Goal: Task Accomplishment & Management: Manage account settings

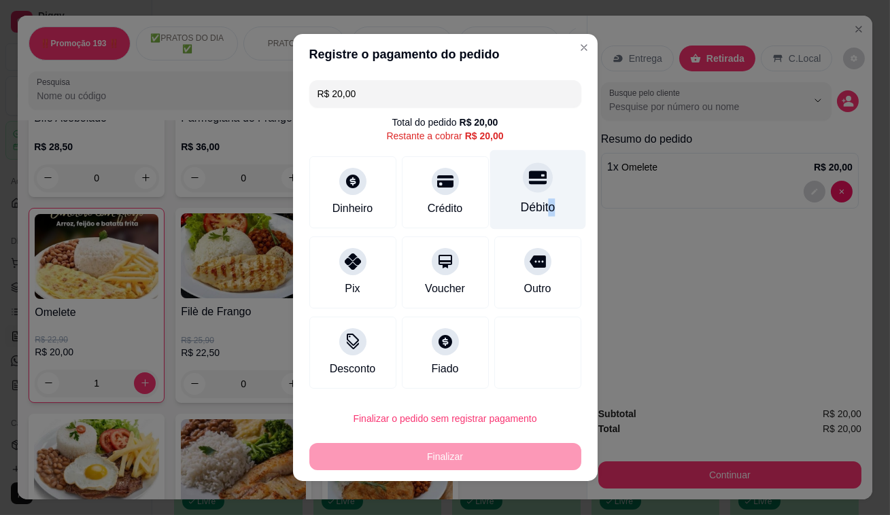
type input "R$ 0,00"
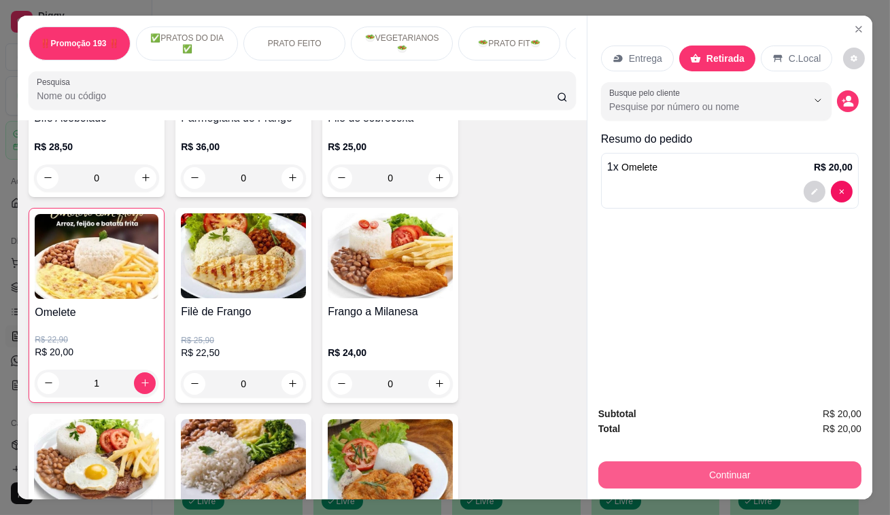
click at [732, 483] on button "Continuar" at bounding box center [729, 474] width 263 height 27
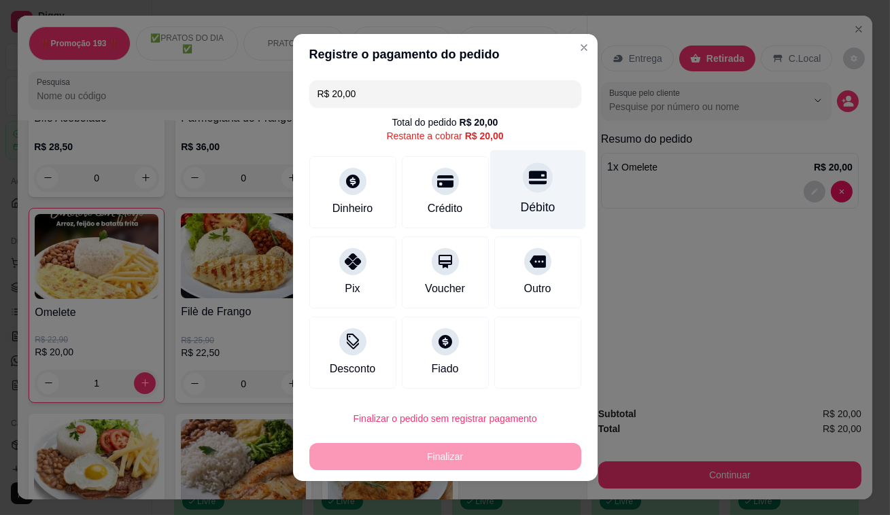
click at [533, 195] on div "Débito" at bounding box center [537, 190] width 96 height 80
type input "R$ 0,00"
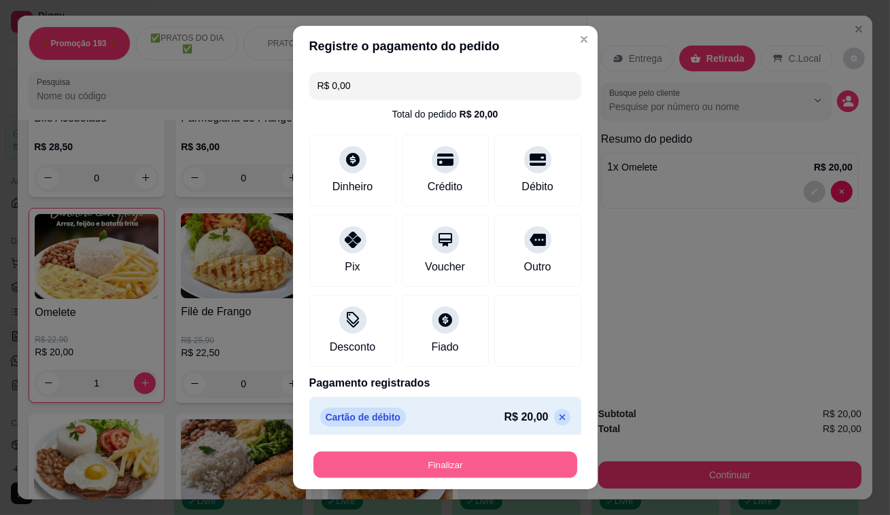
click at [481, 461] on button "Finalizar" at bounding box center [445, 465] width 264 height 27
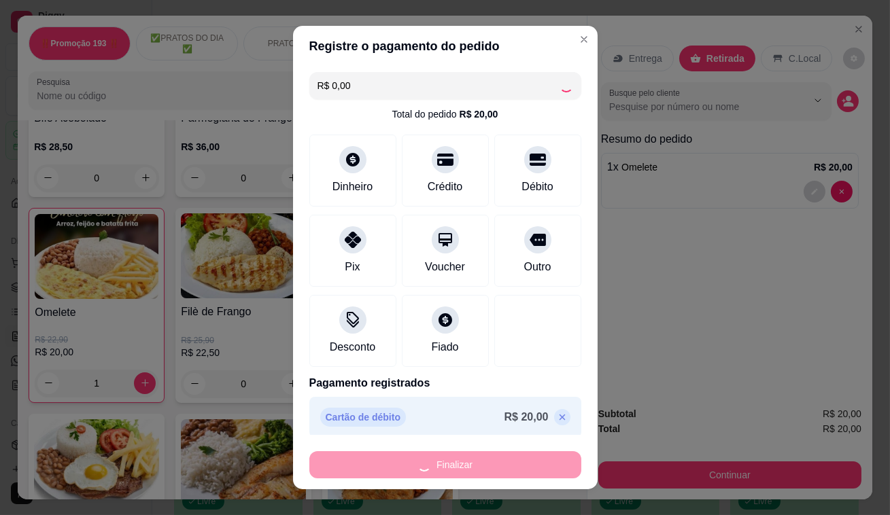
type input "0"
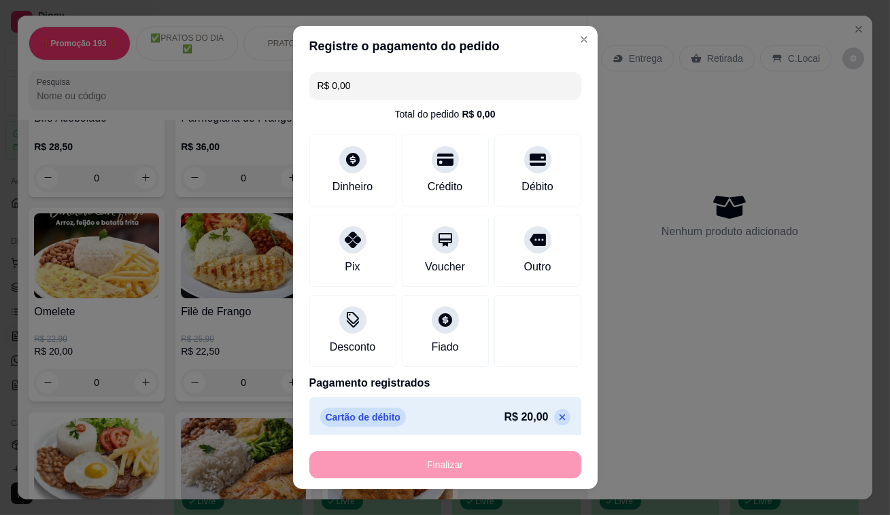
type input "-R$ 20,00"
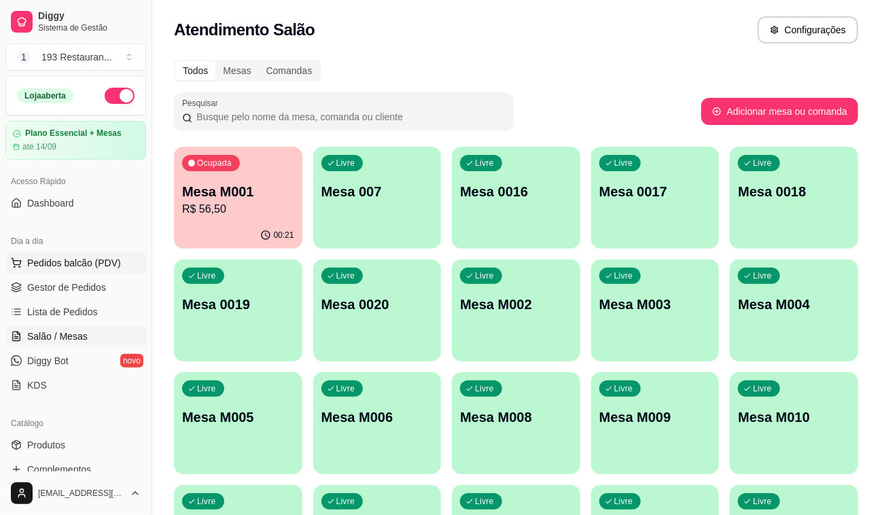
click at [94, 260] on span "Pedidos balcão (PDV)" at bounding box center [74, 263] width 94 height 14
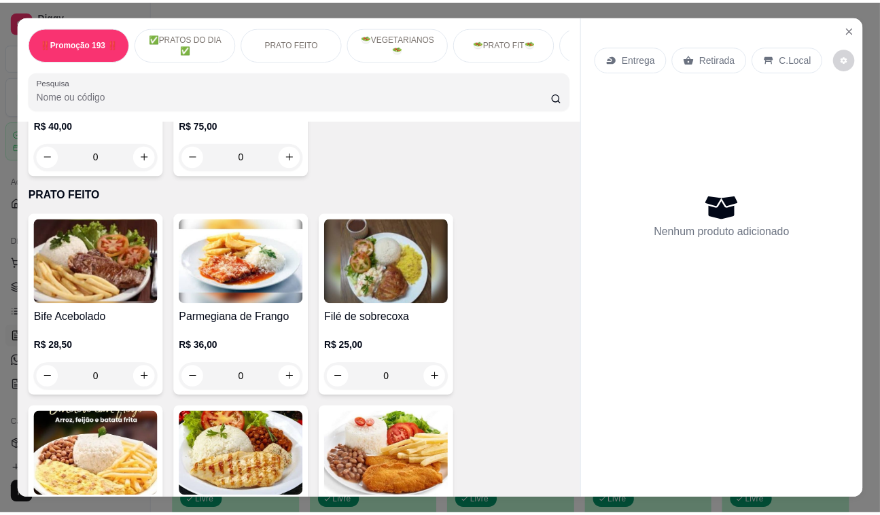
scroll to position [494, 0]
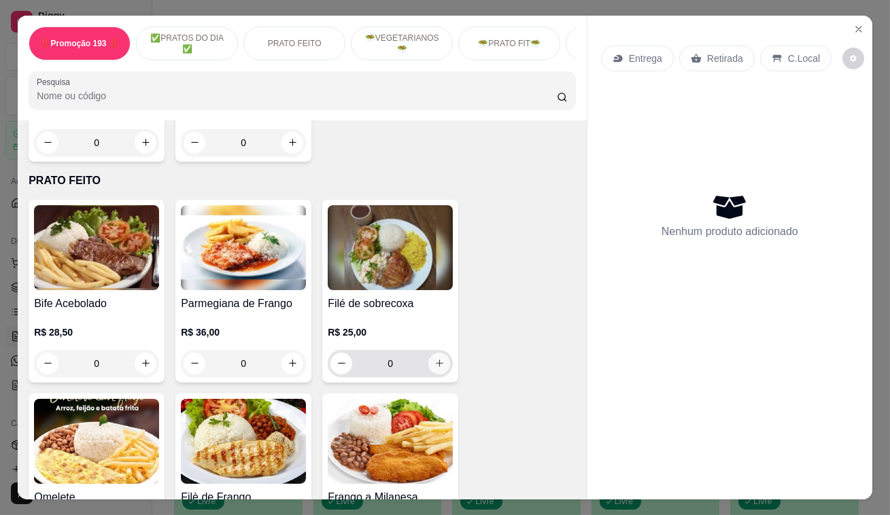
click at [437, 364] on icon "increase-product-quantity" at bounding box center [439, 363] width 10 height 10
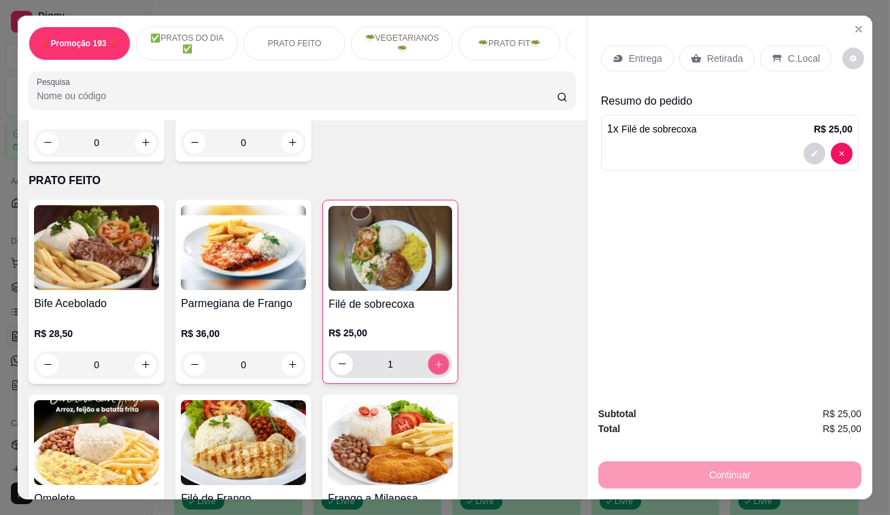
click at [437, 364] on icon "increase-product-quantity" at bounding box center [439, 364] width 10 height 10
type input "2"
click at [716, 52] on p "Retirada" at bounding box center [725, 59] width 36 height 14
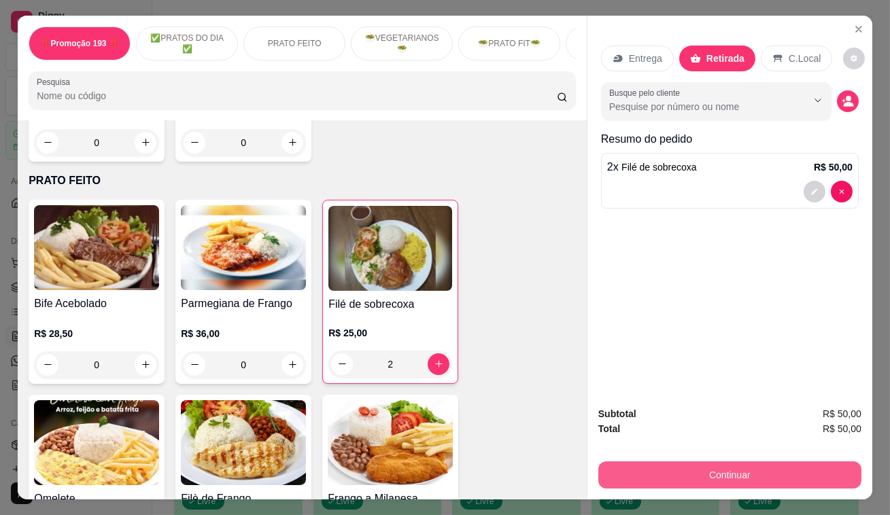
click at [720, 472] on button "Continuar" at bounding box center [729, 474] width 263 height 27
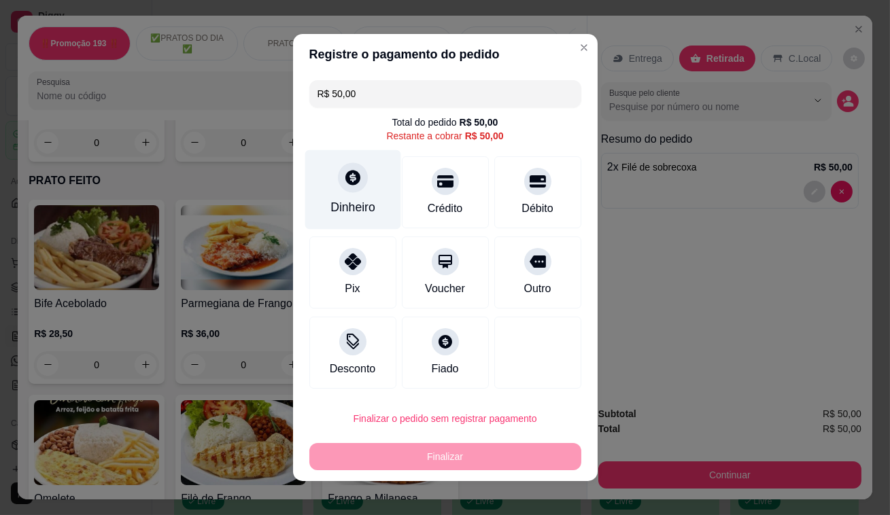
click at [353, 190] on div at bounding box center [353, 177] width 30 height 30
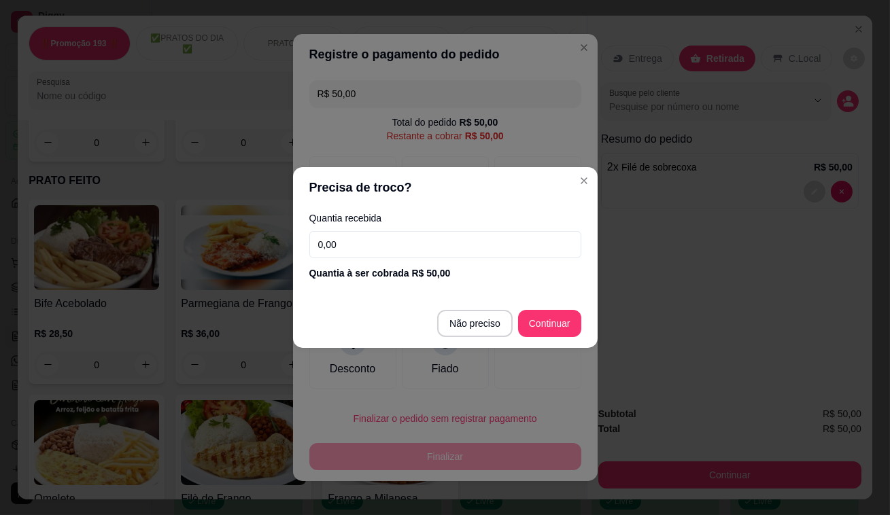
click at [515, 249] on input "0,00" at bounding box center [445, 244] width 272 height 27
type input "50,00"
type input "R$ 0,00"
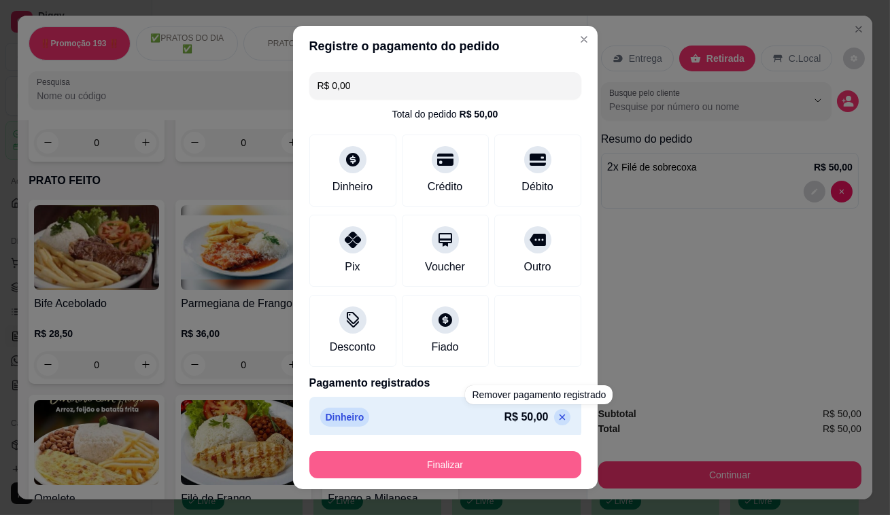
click at [504, 466] on button "Finalizar" at bounding box center [445, 464] width 272 height 27
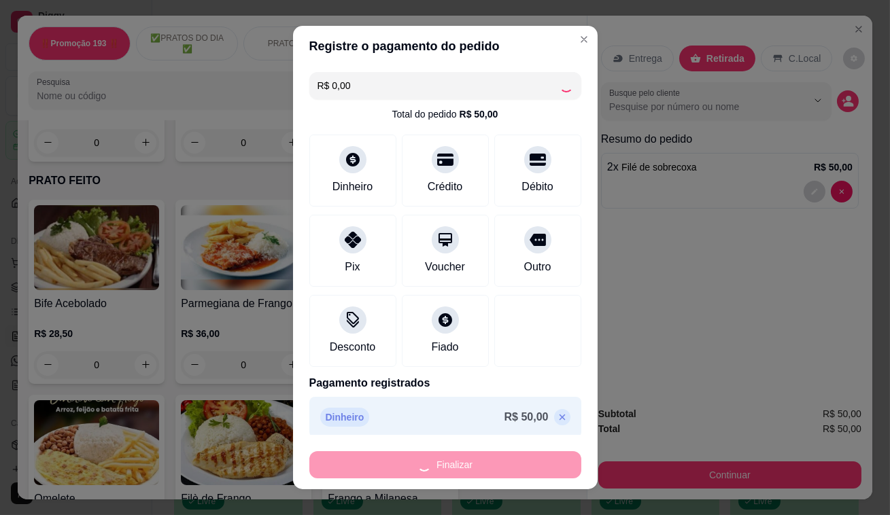
type input "0"
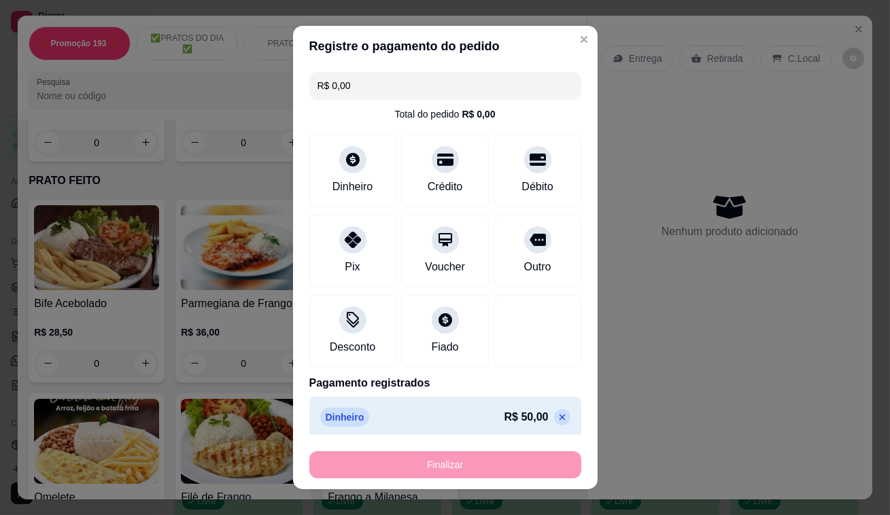
type input "-R$ 50,00"
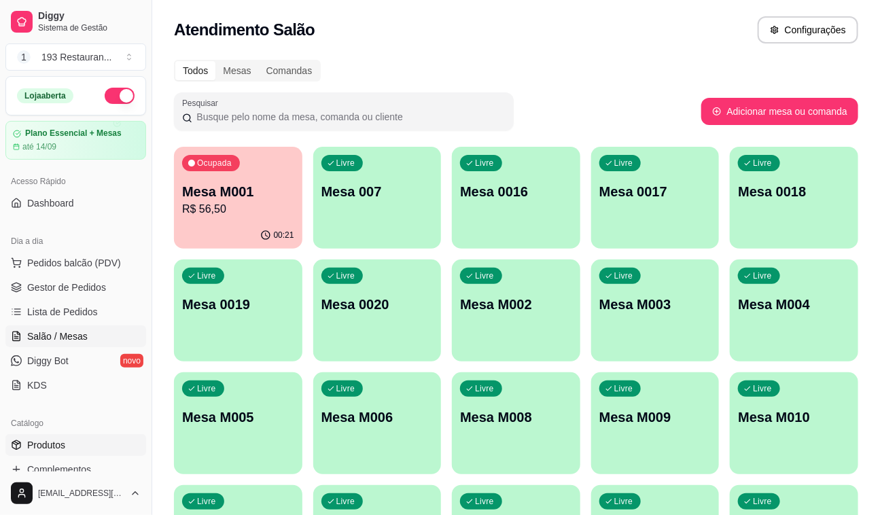
click at [74, 436] on link "Produtos" at bounding box center [75, 445] width 141 height 22
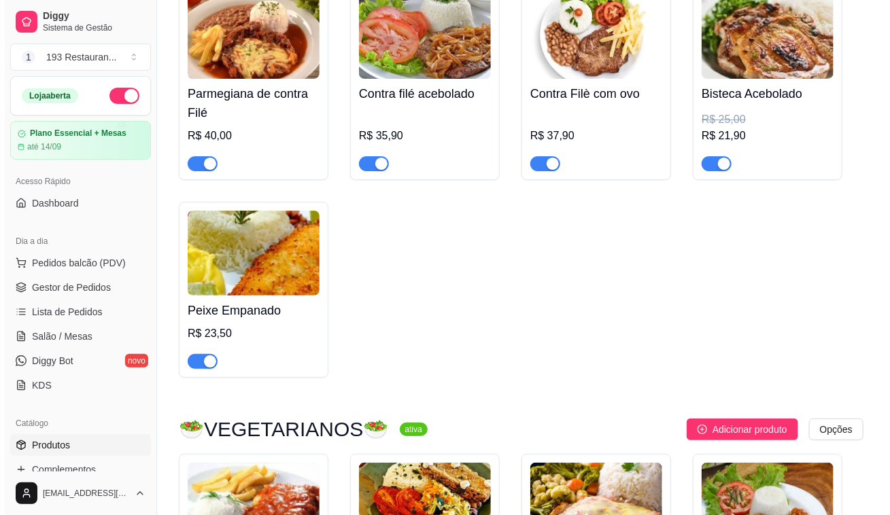
scroll to position [1777, 0]
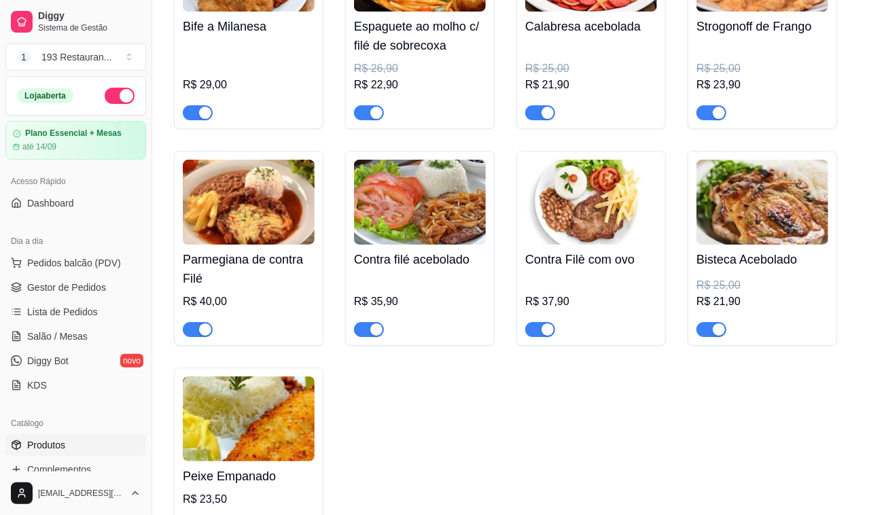
drag, startPoint x: 578, startPoint y: 64, endPoint x: 304, endPoint y: 80, distance: 273.6
click at [304, 80] on div "R$ 29,00" at bounding box center [249, 85] width 132 height 16
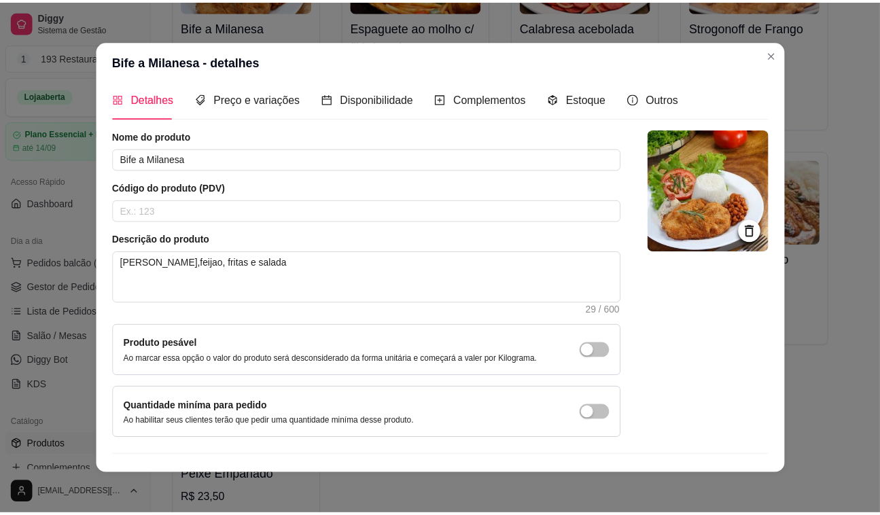
scroll to position [37, 0]
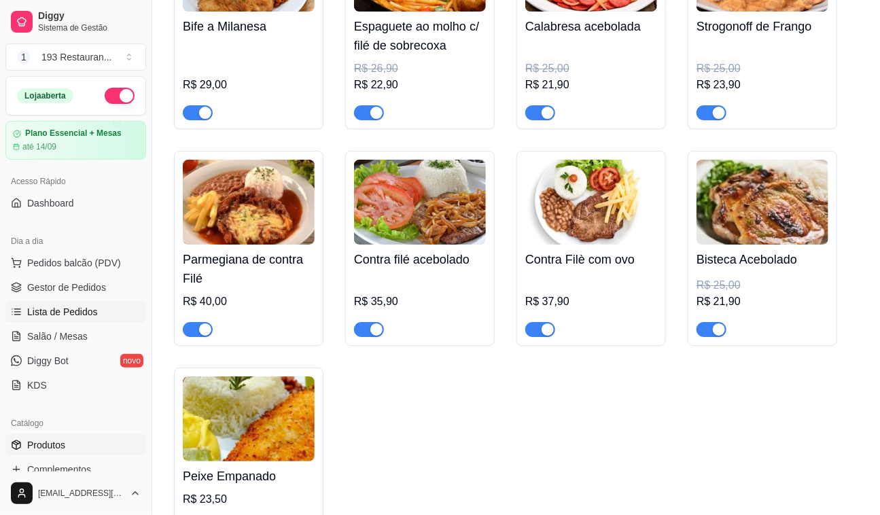
click at [71, 311] on span "Lista de Pedidos" at bounding box center [62, 312] width 71 height 14
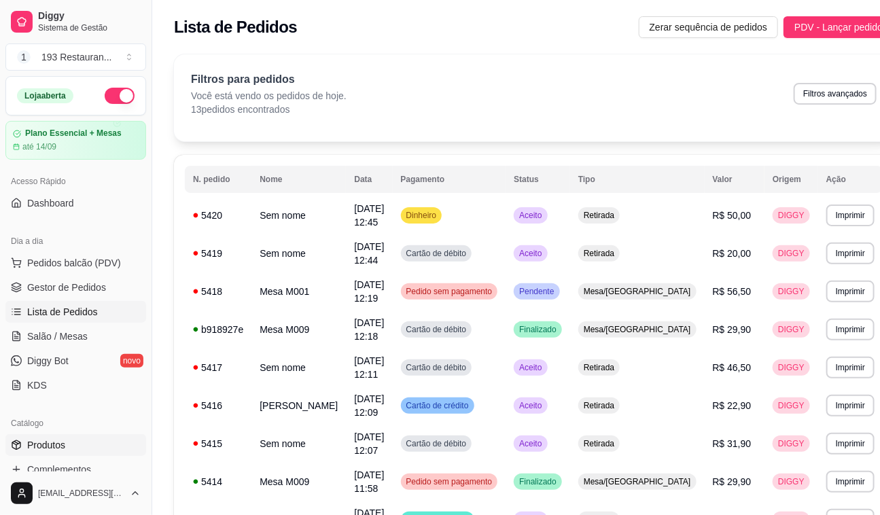
click at [52, 445] on span "Produtos" at bounding box center [46, 445] width 38 height 14
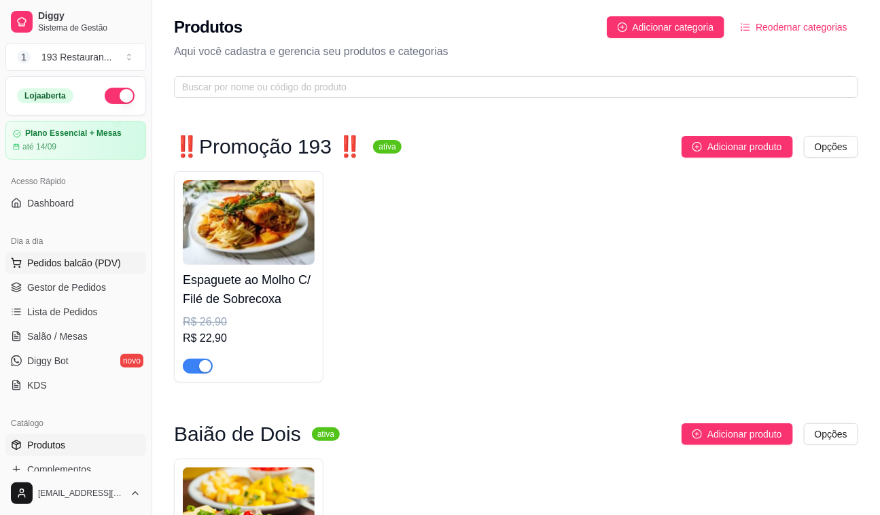
click at [109, 258] on span "Pedidos balcão (PDV)" at bounding box center [74, 263] width 94 height 14
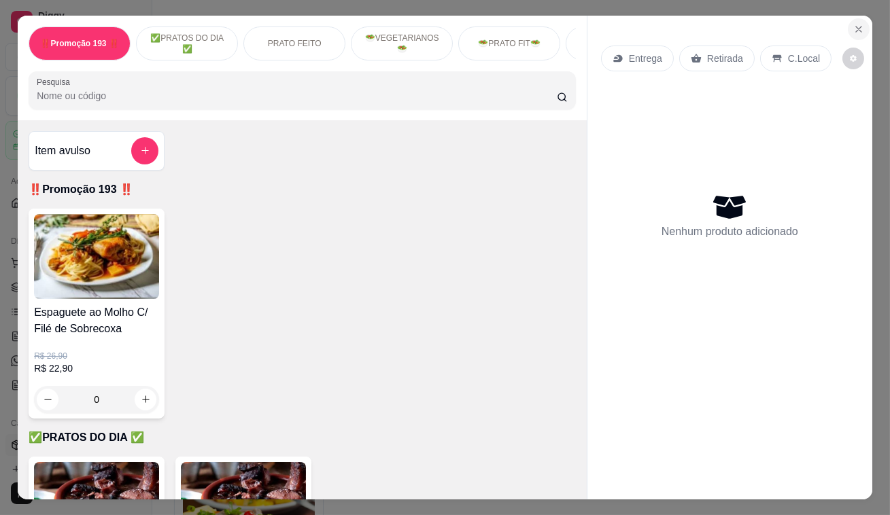
click at [853, 25] on icon "Close" at bounding box center [858, 29] width 11 height 11
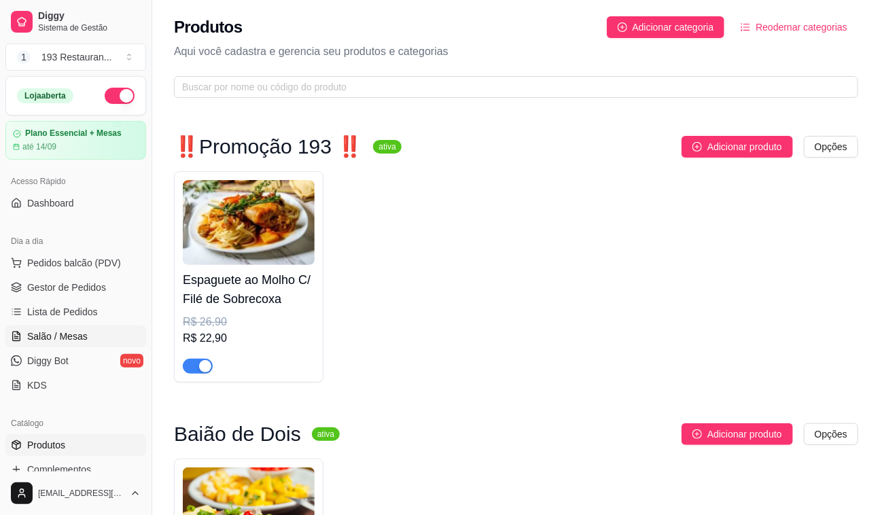
click at [87, 345] on link "Salão / Mesas" at bounding box center [75, 337] width 141 height 22
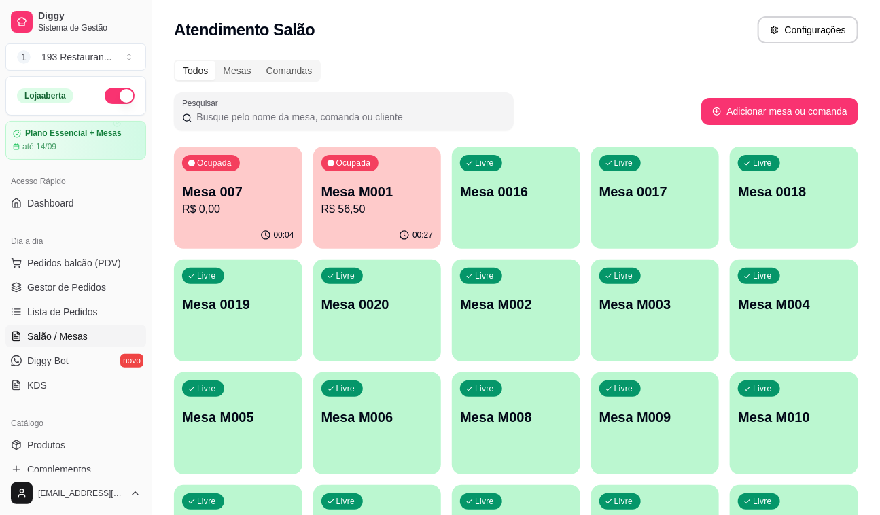
click at [389, 197] on p "Mesa M001" at bounding box center [377, 191] width 112 height 19
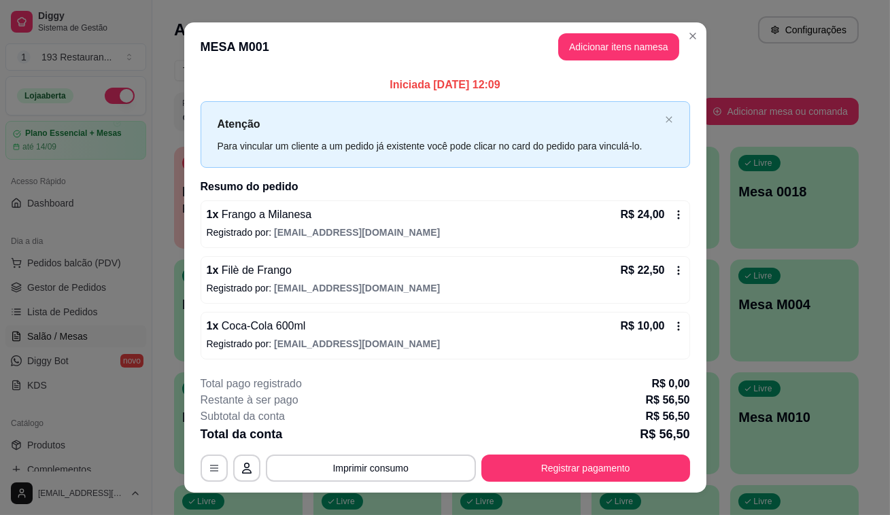
drag, startPoint x: 595, startPoint y: 450, endPoint x: 580, endPoint y: 473, distance: 27.9
click at [595, 450] on div "**********" at bounding box center [444, 429] width 489 height 106
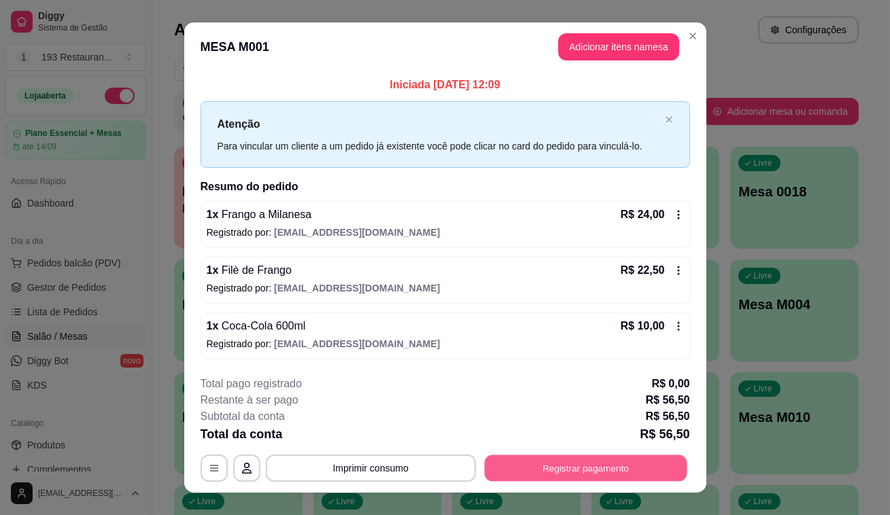
click at [580, 473] on button "Registrar pagamento" at bounding box center [585, 468] width 203 height 27
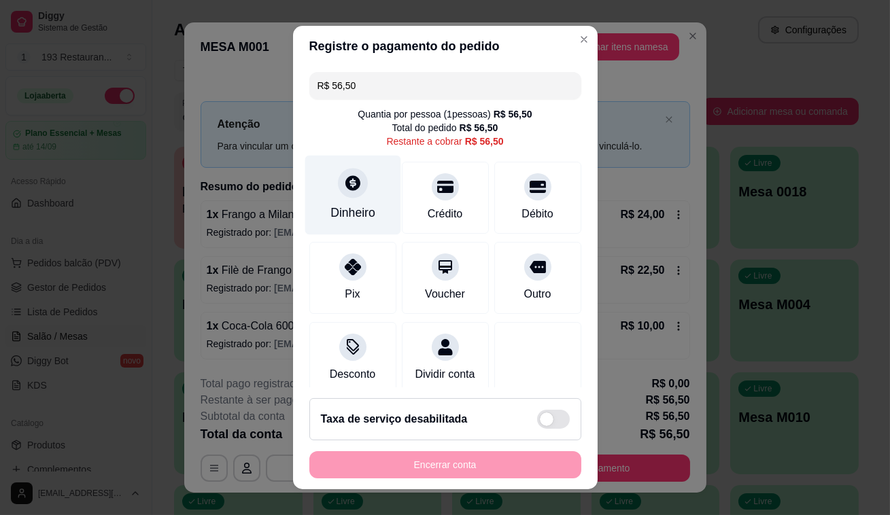
click at [346, 190] on icon at bounding box center [352, 182] width 15 height 15
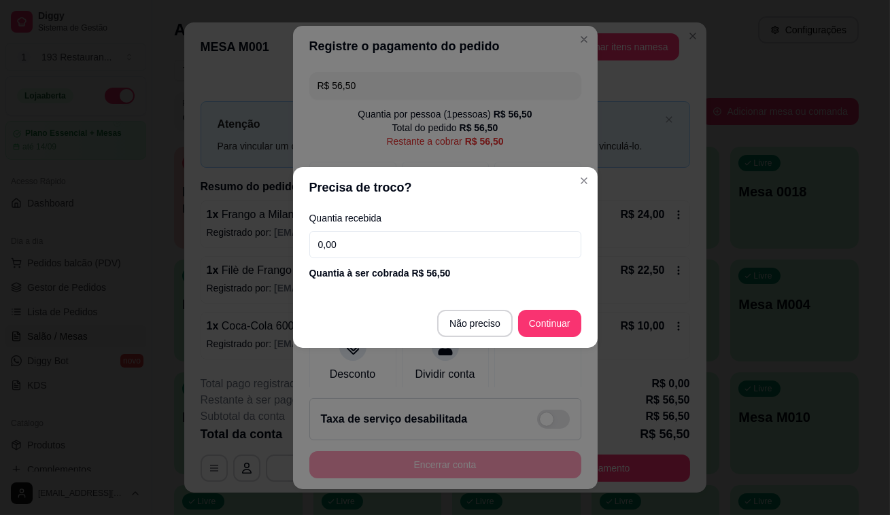
click at [355, 249] on input "0,00" at bounding box center [445, 244] width 272 height 27
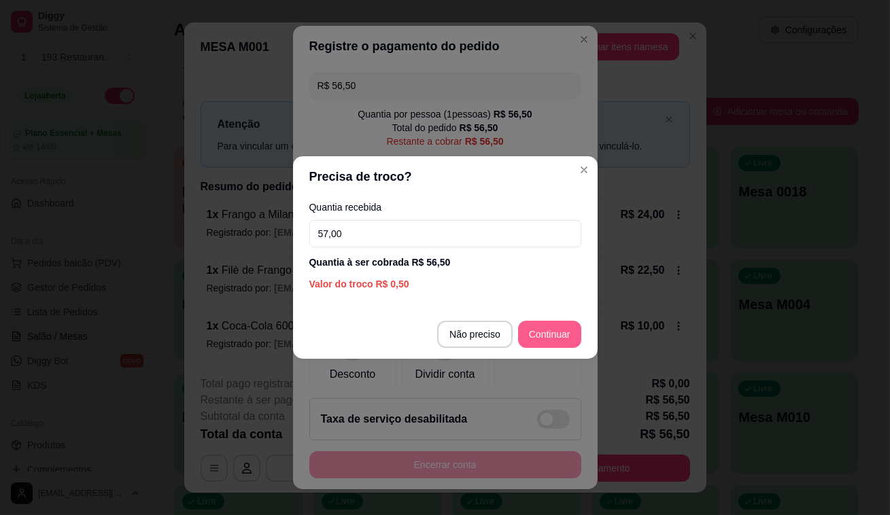
type input "57,00"
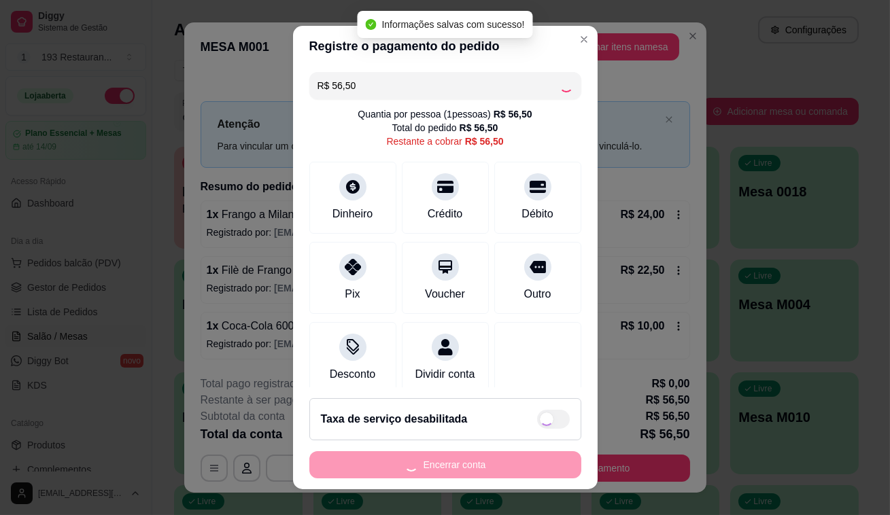
type input "R$ 0,00"
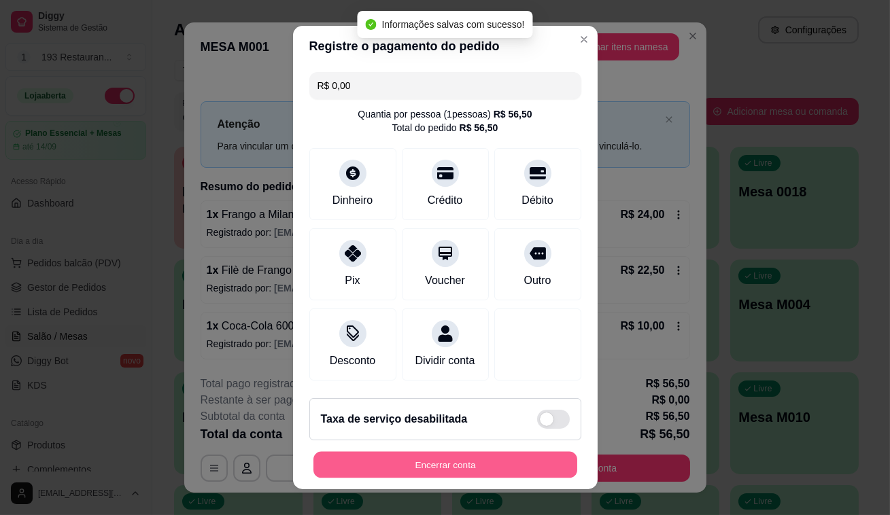
click at [531, 470] on button "Encerrar conta" at bounding box center [445, 465] width 264 height 27
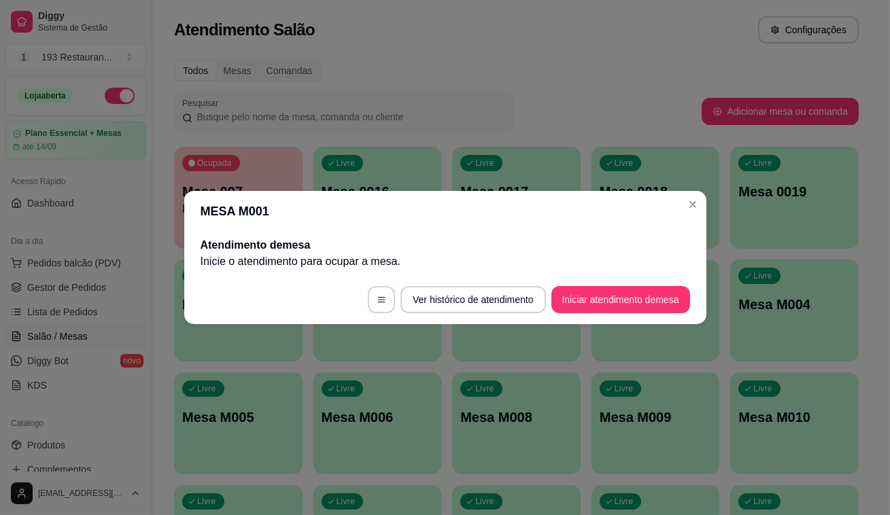
click at [668, 212] on header "MESA M001" at bounding box center [445, 211] width 522 height 41
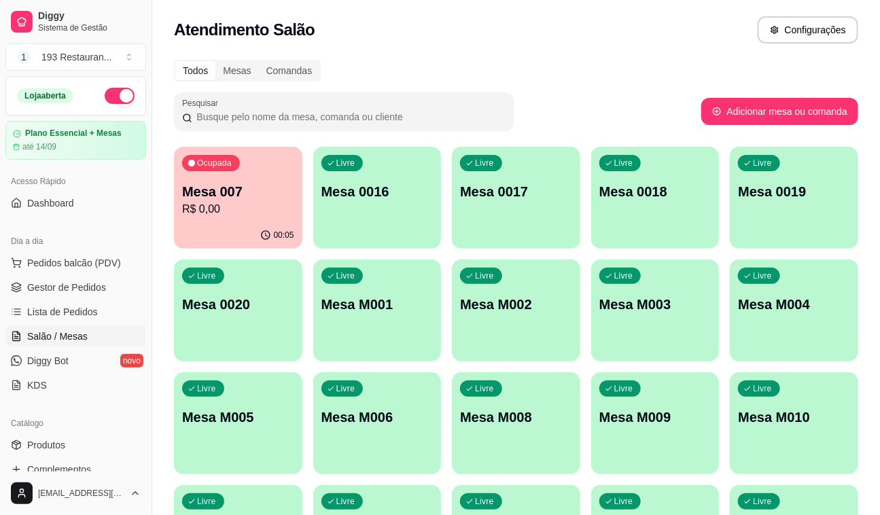
click at [251, 192] on p "Mesa 007" at bounding box center [238, 191] width 112 height 19
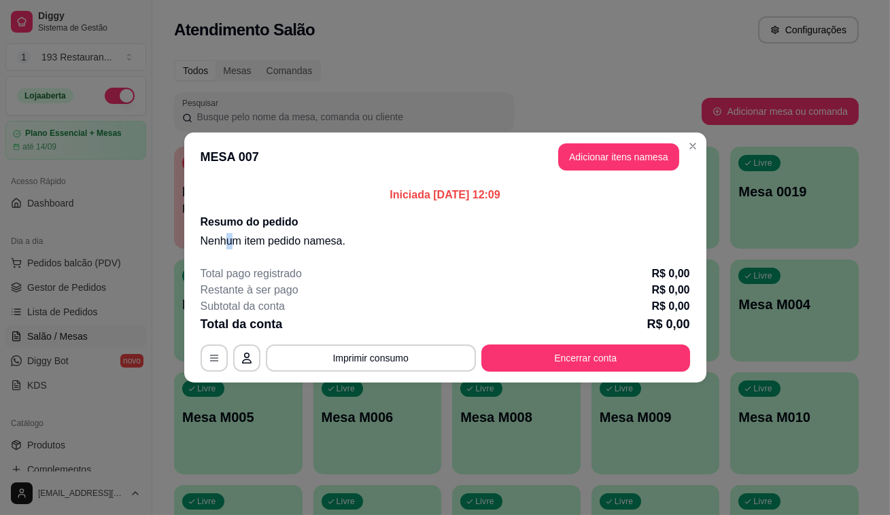
drag, startPoint x: 230, startPoint y: 235, endPoint x: 98, endPoint y: 287, distance: 142.5
click at [207, 248] on p "Nenhum item pedido na mesa ." at bounding box center [444, 241] width 489 height 16
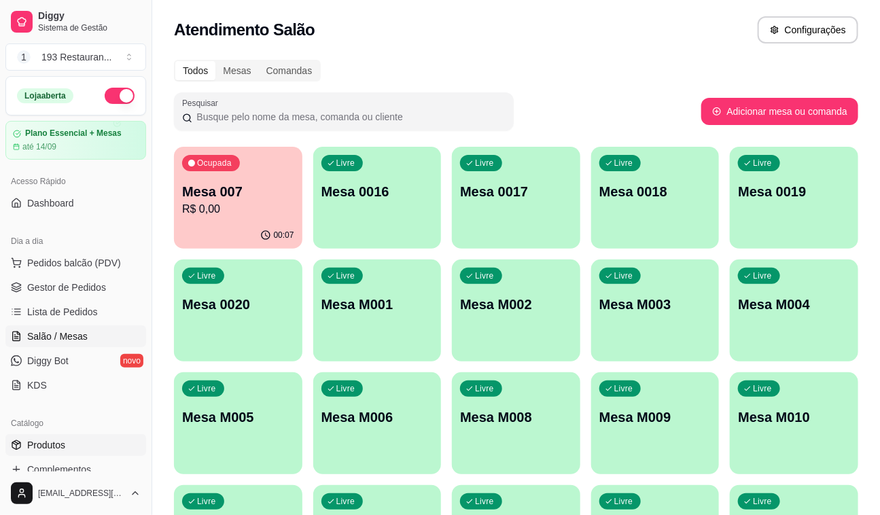
click at [52, 436] on link "Produtos" at bounding box center [75, 445] width 141 height 22
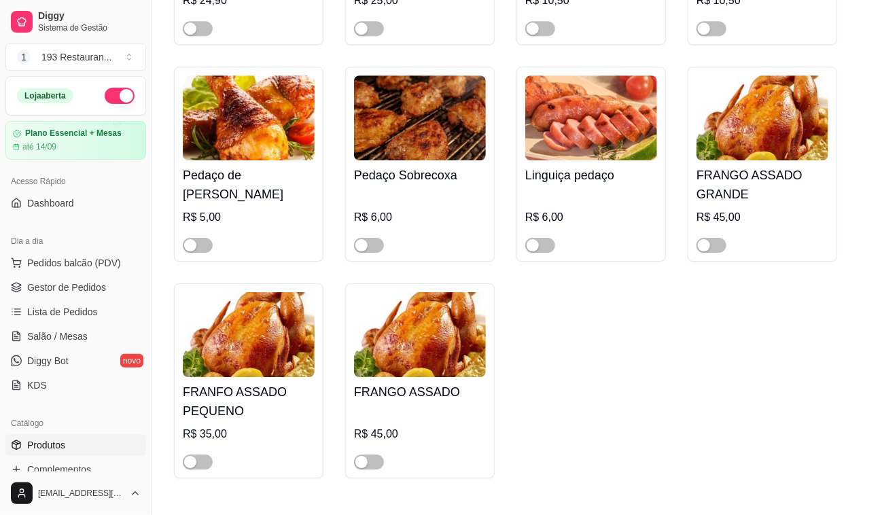
scroll to position [3521, 0]
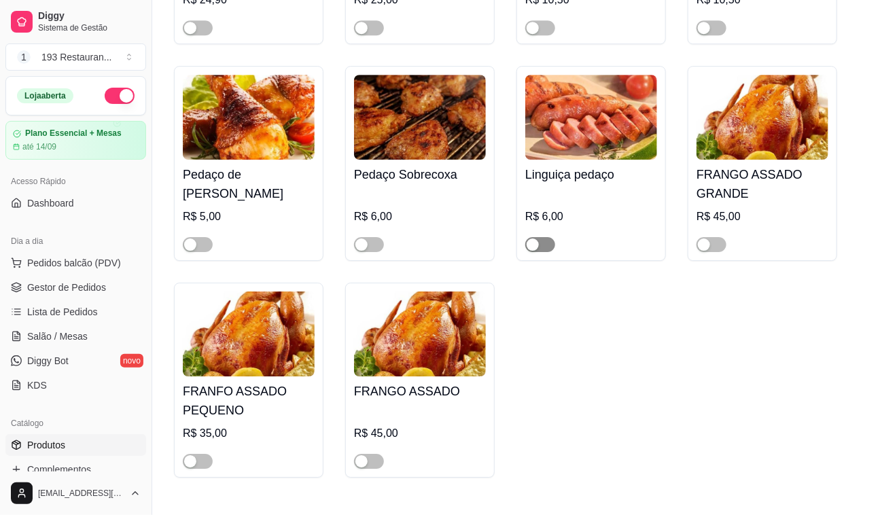
click at [553, 237] on span "button" at bounding box center [540, 244] width 30 height 15
click at [108, 339] on link "Salão / Mesas" at bounding box center [75, 337] width 141 height 22
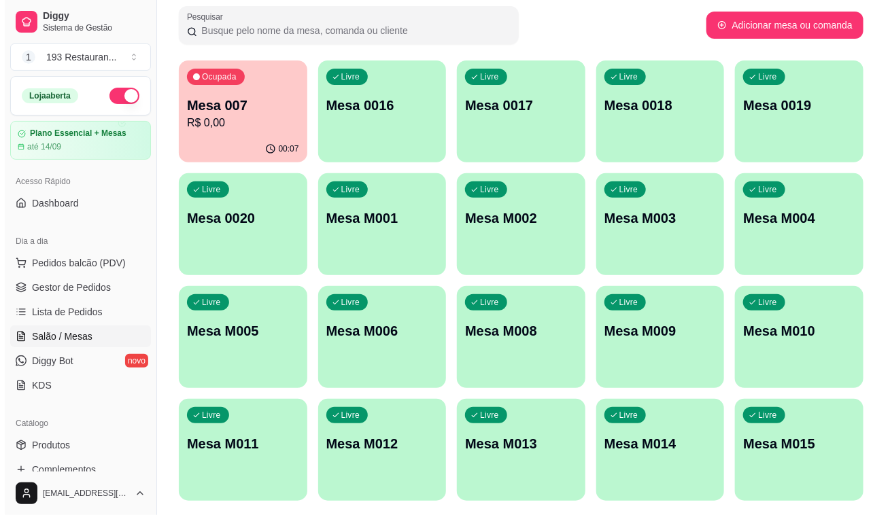
scroll to position [65, 0]
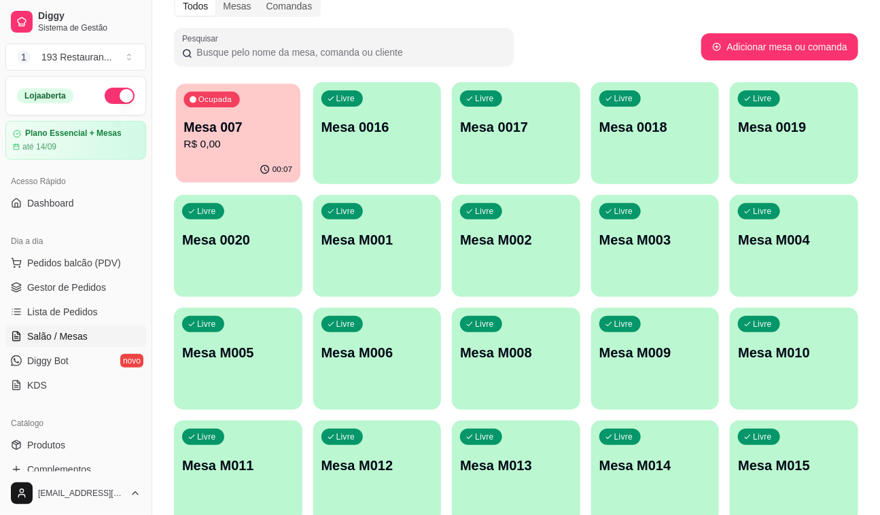
click at [279, 150] on p "R$ 0,00" at bounding box center [237, 145] width 109 height 16
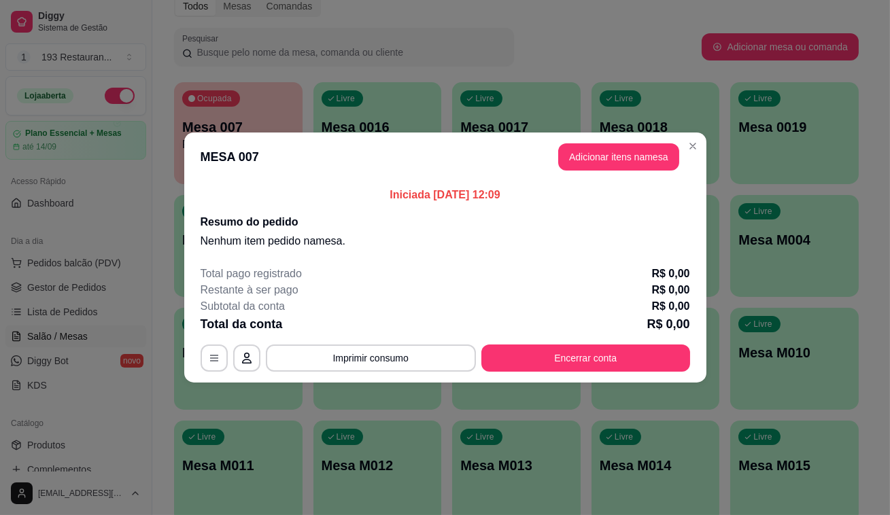
drag, startPoint x: 605, startPoint y: 139, endPoint x: 603, endPoint y: 147, distance: 8.3
click at [604, 144] on header "MESA 007 Adicionar itens na mesa" at bounding box center [445, 157] width 522 height 49
click at [603, 147] on button "Adicionar itens na mesa" at bounding box center [618, 157] width 117 height 27
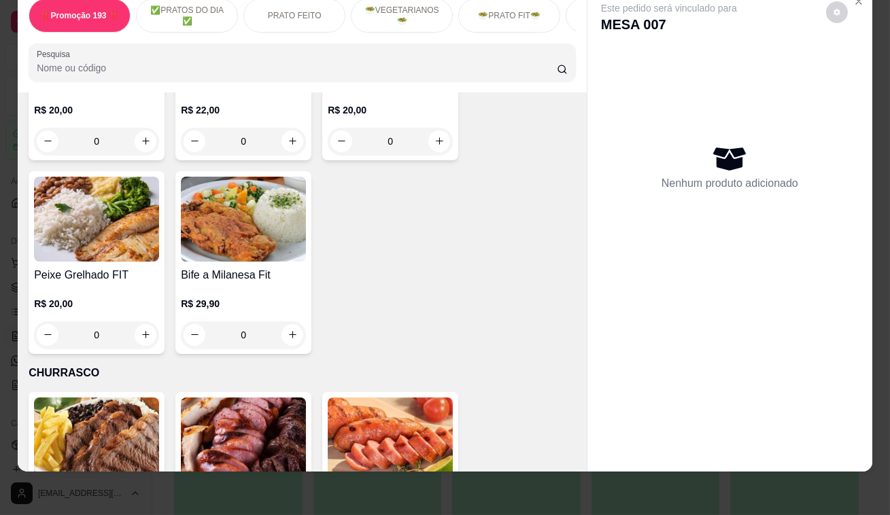
scroll to position [2718, 0]
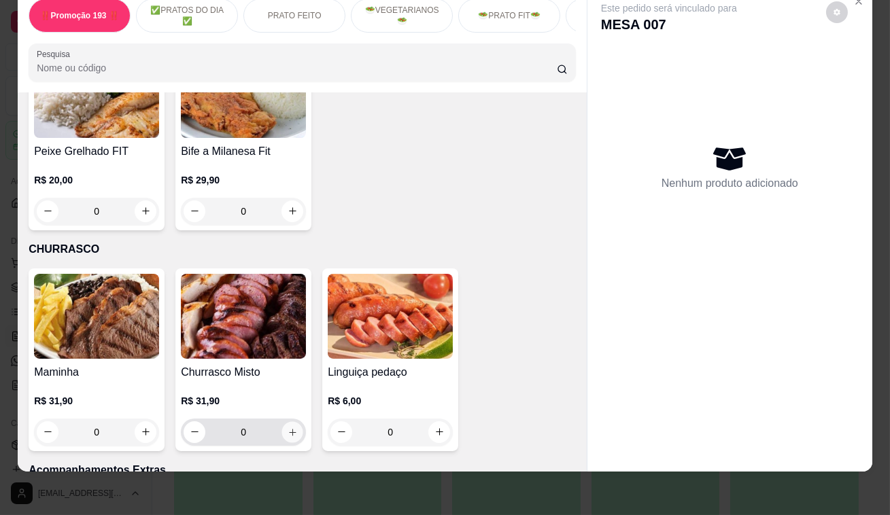
click at [291, 427] on icon "increase-product-quantity" at bounding box center [292, 432] width 10 height 10
type input "1"
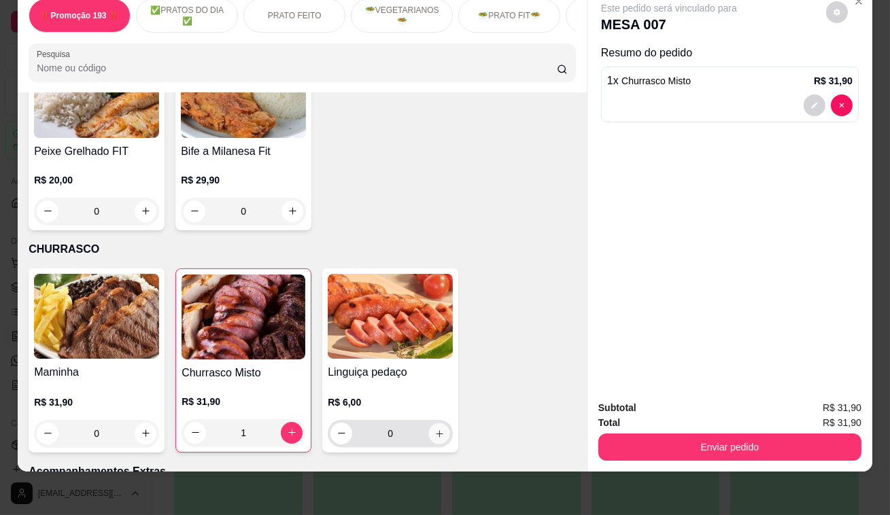
click at [436, 428] on icon "increase-product-quantity" at bounding box center [439, 433] width 10 height 10
type input "1"
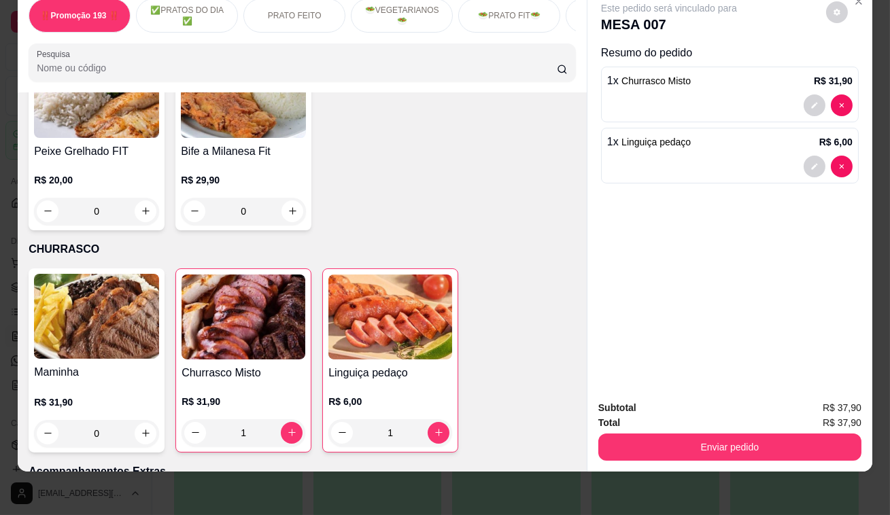
click at [686, 94] on div at bounding box center [729, 105] width 245 height 22
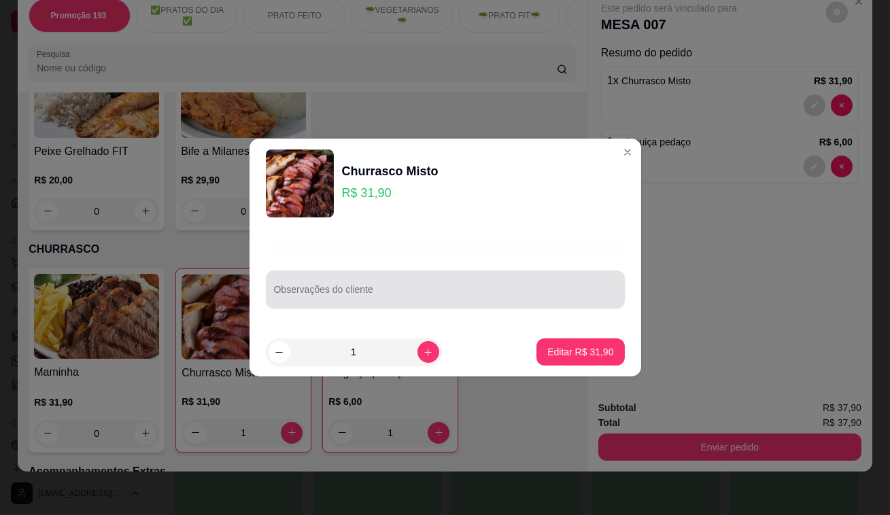
click at [509, 283] on div at bounding box center [445, 289] width 343 height 27
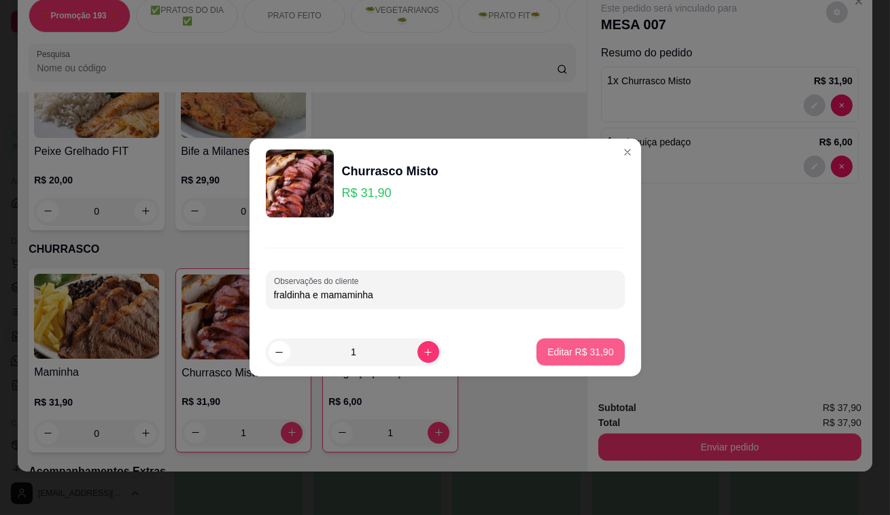
type input "fraldinha e mamaminha"
click at [599, 348] on p "Editar R$ 31,90" at bounding box center [580, 351] width 64 height 13
type input "0"
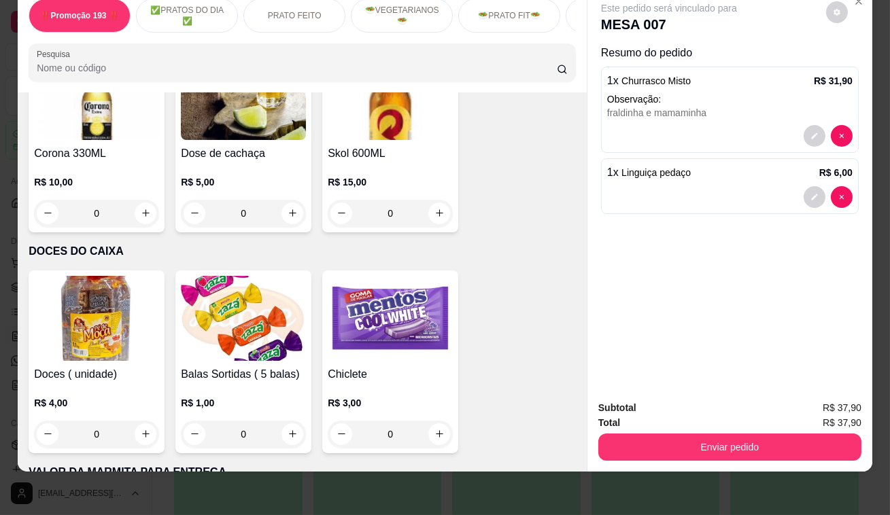
scroll to position [6363, 0]
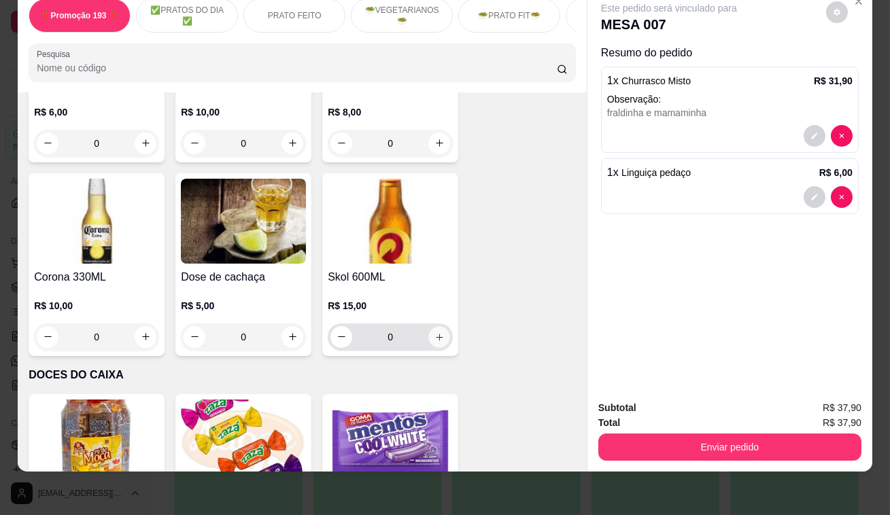
click at [434, 332] on icon "increase-product-quantity" at bounding box center [439, 337] width 10 height 10
type input "1"
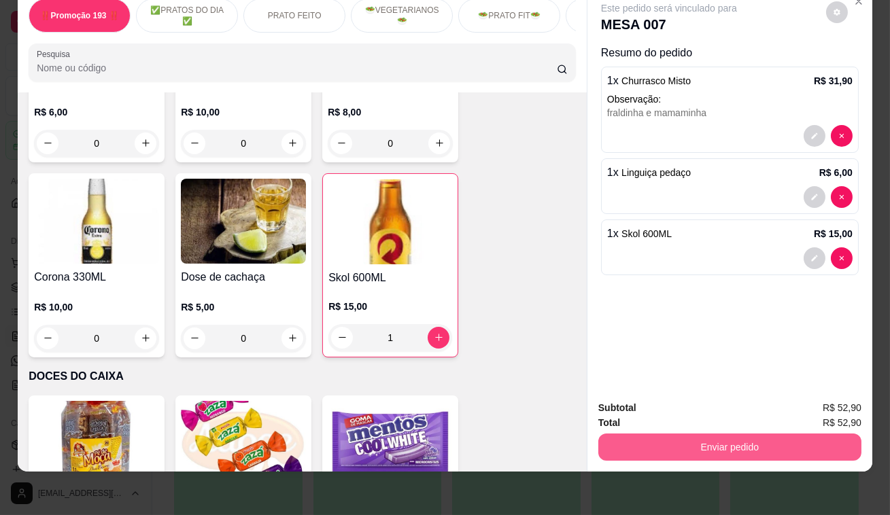
click at [636, 434] on button "Enviar pedido" at bounding box center [729, 447] width 263 height 27
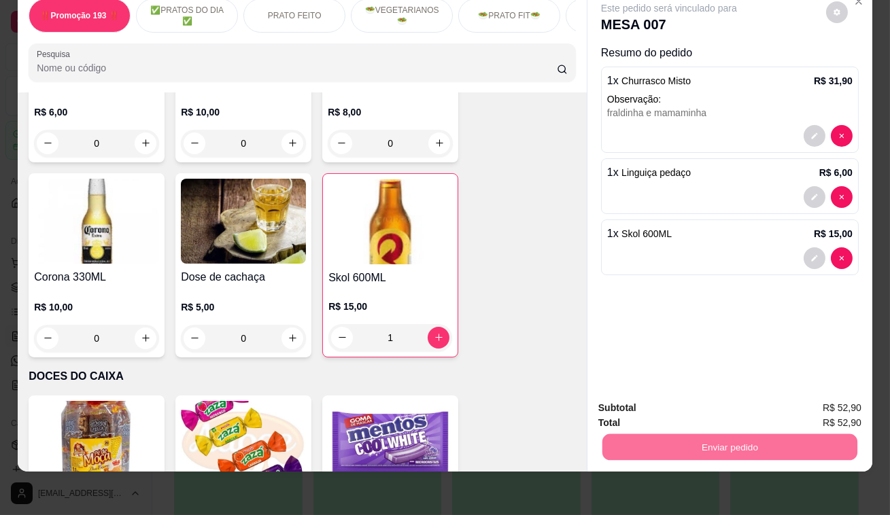
click at [668, 408] on button "Não registrar e enviar pedido" at bounding box center [684, 404] width 137 height 25
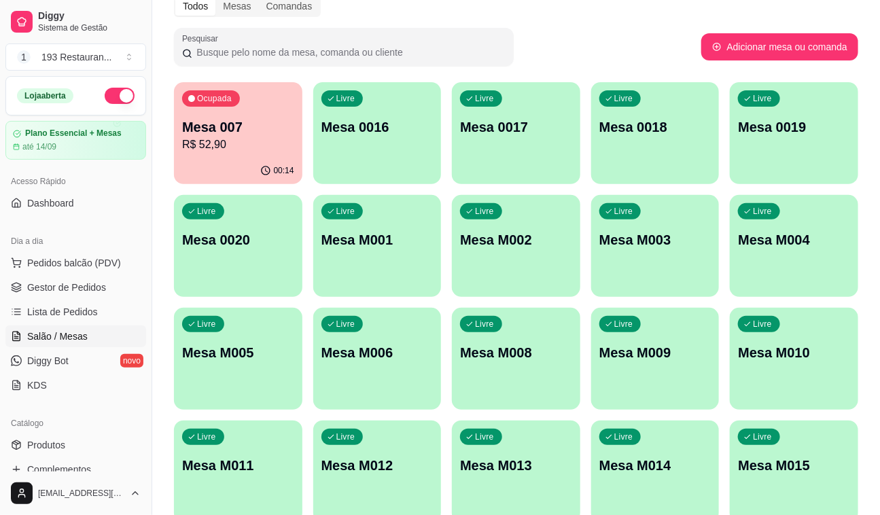
click at [244, 128] on p "Mesa 007" at bounding box center [238, 127] width 112 height 19
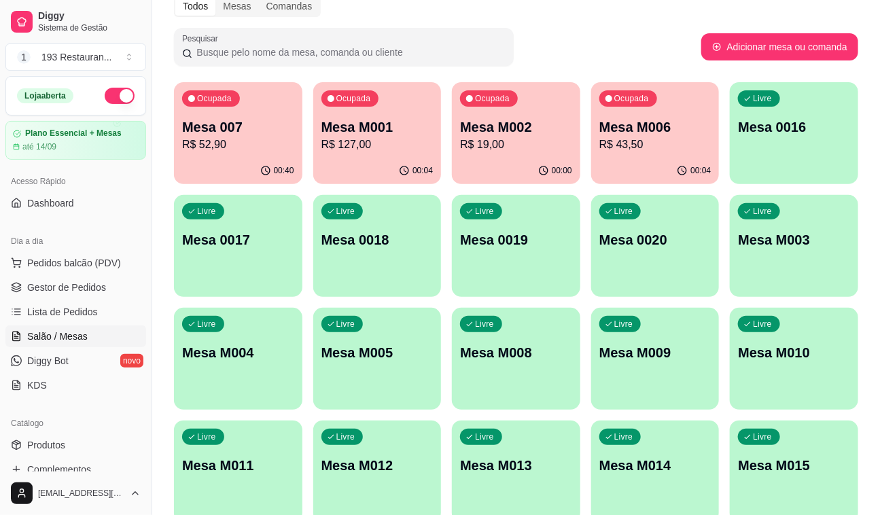
click at [262, 143] on p "R$ 52,90" at bounding box center [238, 145] width 112 height 16
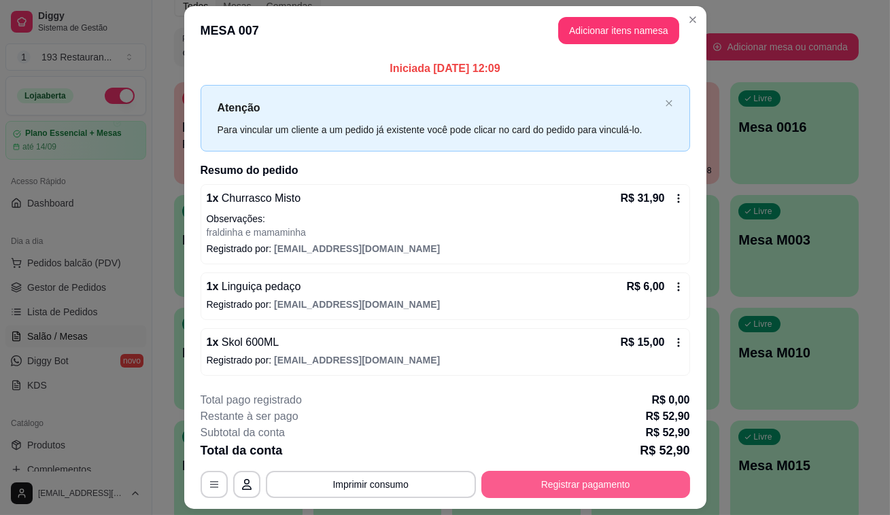
click at [643, 489] on button "Registrar pagamento" at bounding box center [585, 484] width 209 height 27
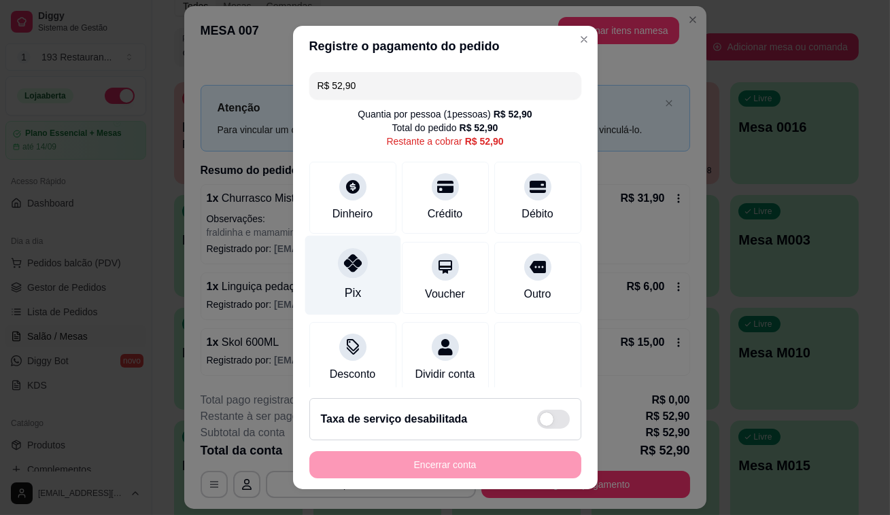
click at [352, 277] on div "Pix" at bounding box center [352, 276] width 96 height 80
type input "R$ 0,00"
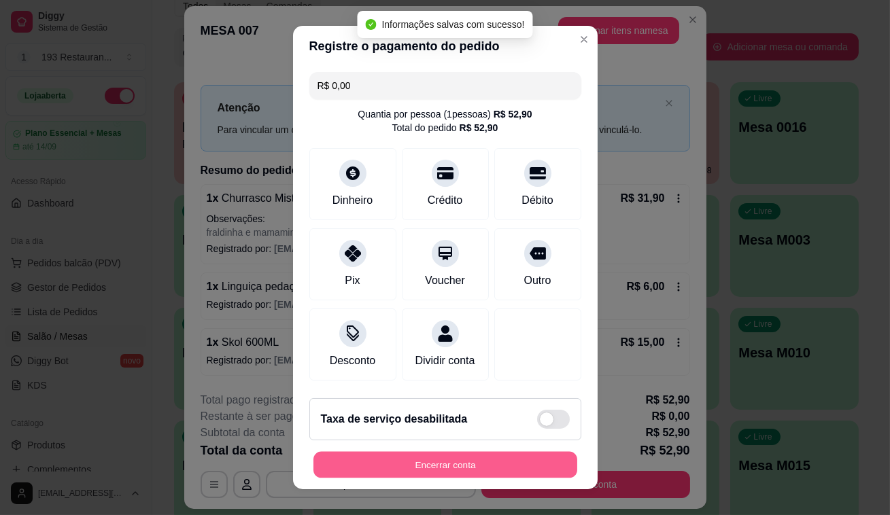
click at [451, 473] on button "Encerrar conta" at bounding box center [445, 465] width 264 height 27
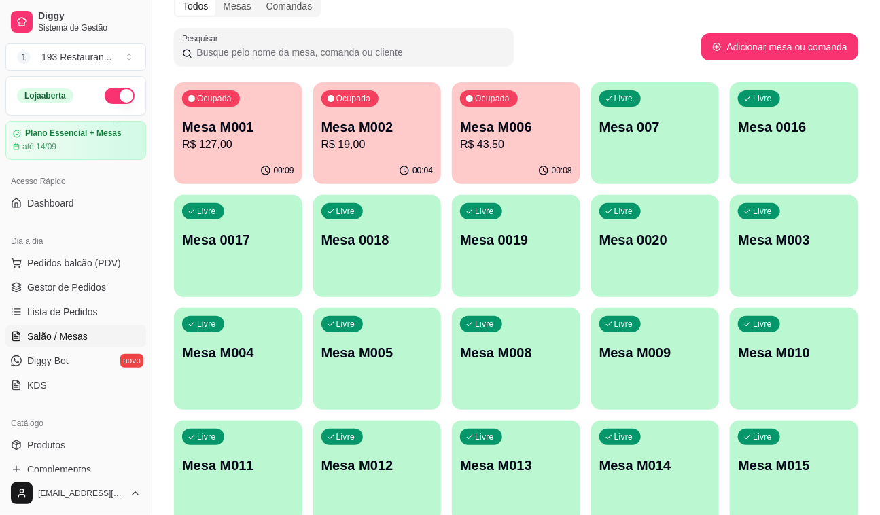
click at [243, 460] on p "Mesa M011" at bounding box center [238, 465] width 112 height 19
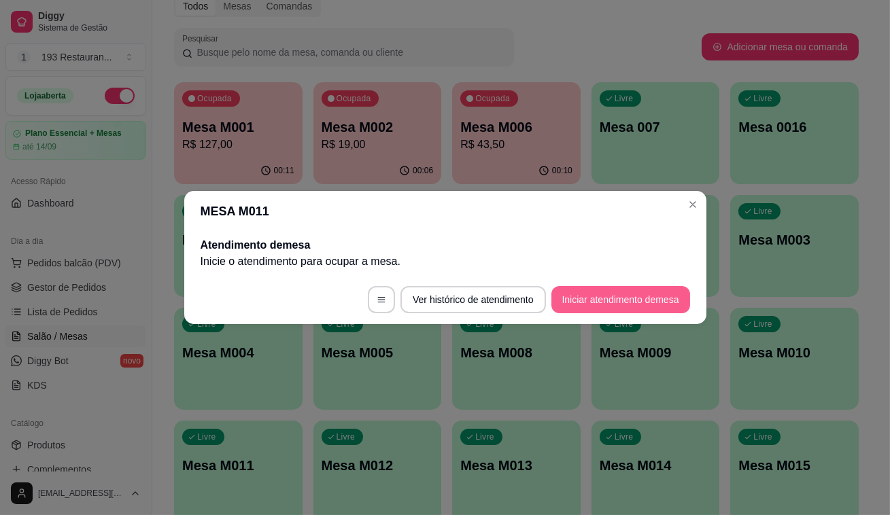
click at [648, 304] on button "Iniciar atendimento de mesa" at bounding box center [620, 299] width 139 height 27
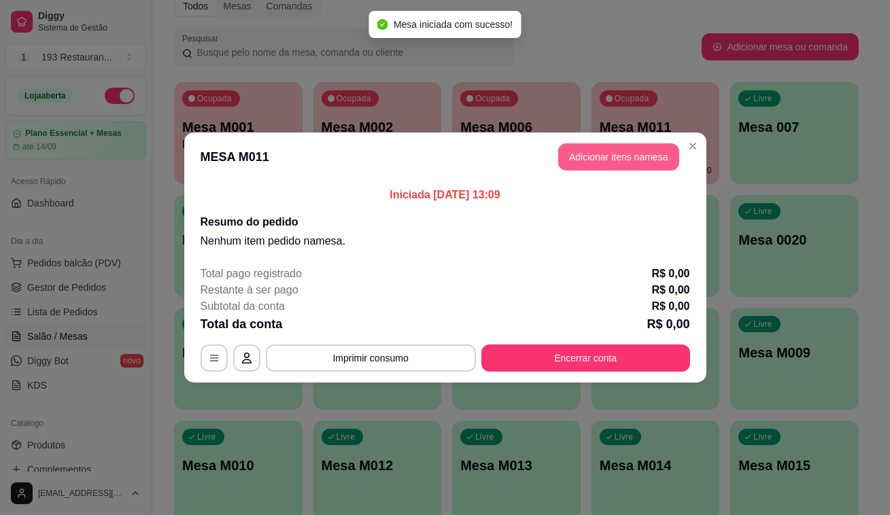
click at [637, 144] on button "Adicionar itens na mesa" at bounding box center [618, 156] width 121 height 27
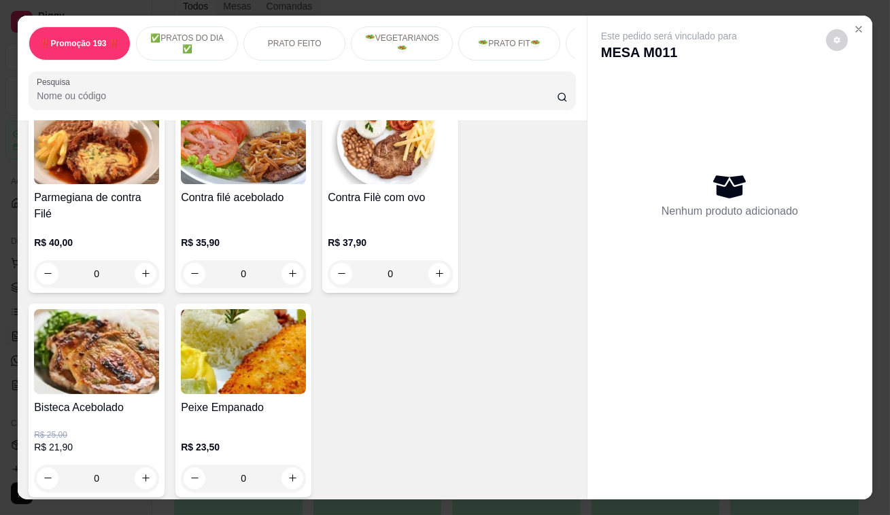
scroll to position [1420, 0]
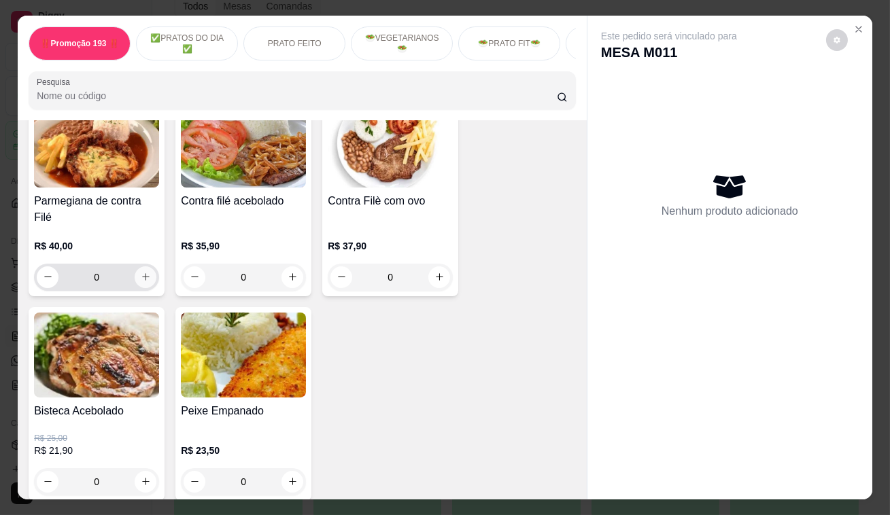
click at [141, 272] on icon "increase-product-quantity" at bounding box center [146, 277] width 10 height 10
type input "1"
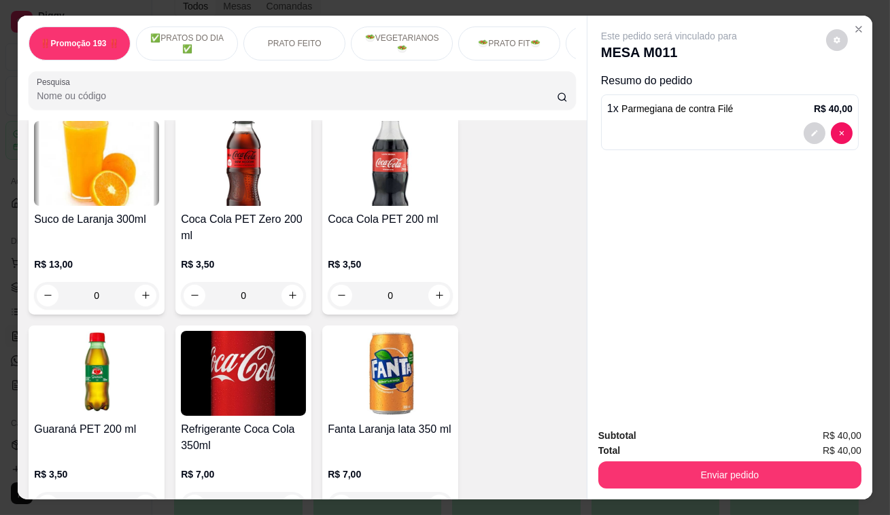
scroll to position [4943, 0]
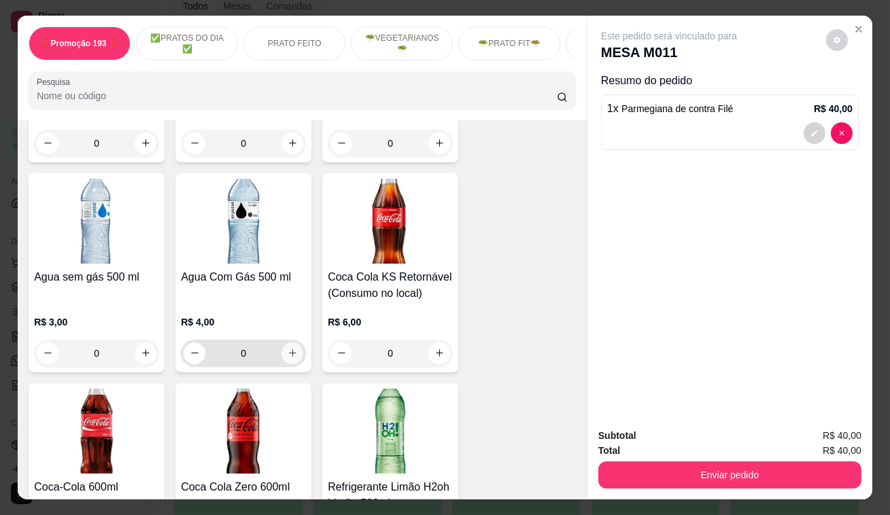
click at [289, 350] on icon "increase-product-quantity" at bounding box center [292, 353] width 7 height 7
type input "1"
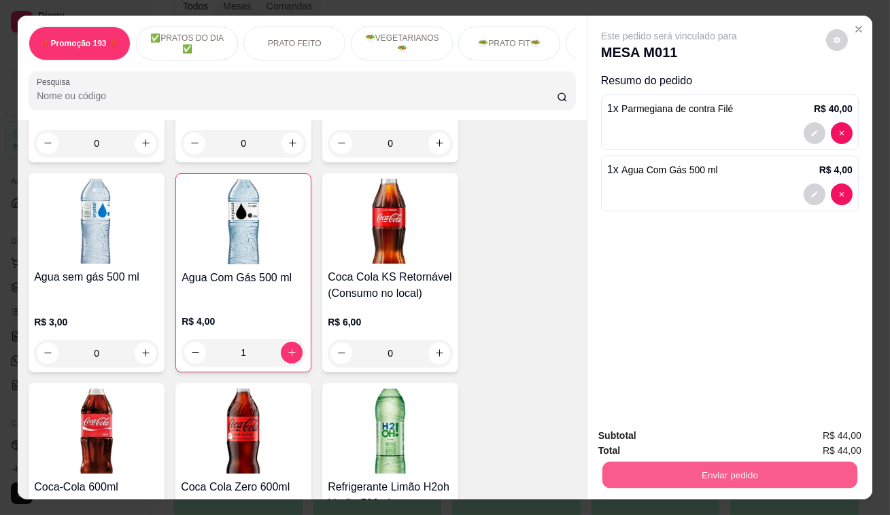
click at [794, 465] on button "Enviar pedido" at bounding box center [729, 475] width 255 height 27
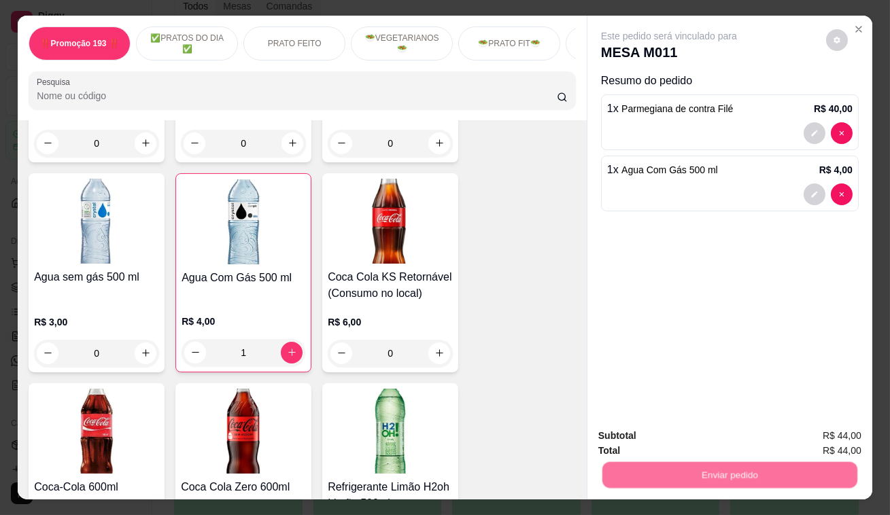
click at [735, 426] on button "Não registrar e enviar pedido" at bounding box center [684, 438] width 141 height 26
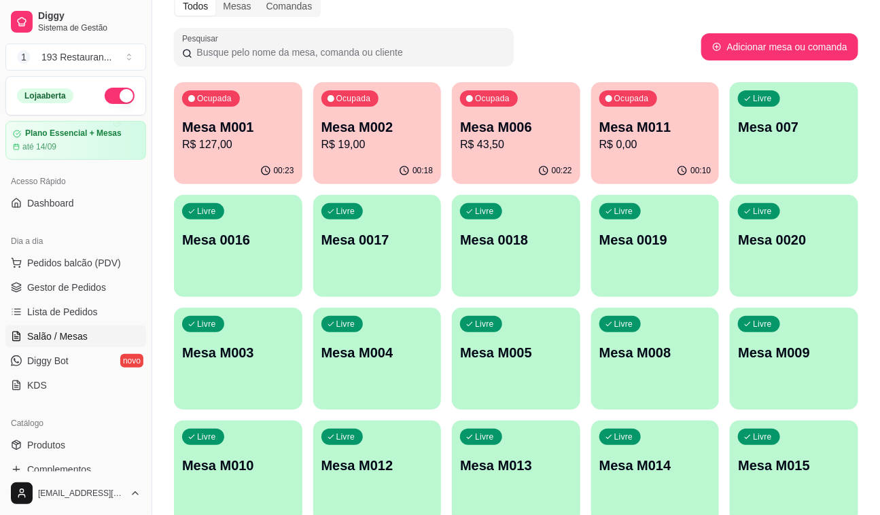
click at [545, 128] on p "Mesa M006" at bounding box center [516, 127] width 112 height 19
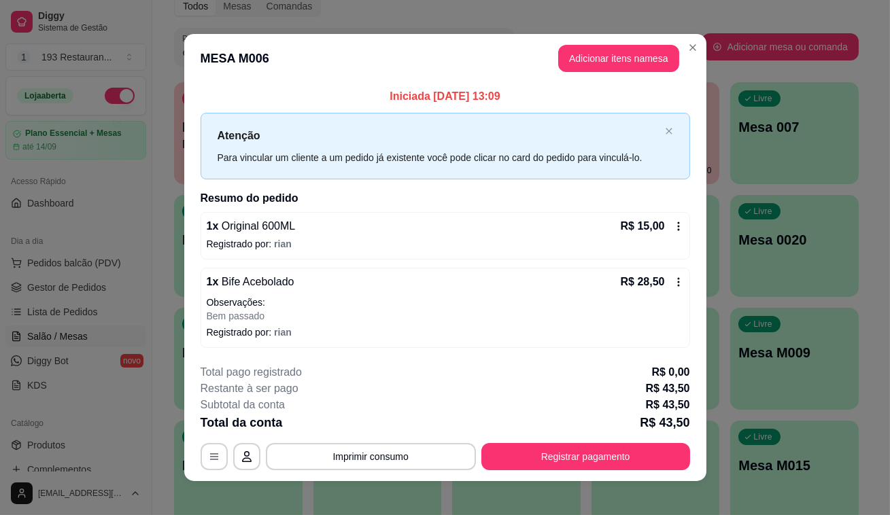
click at [385, 471] on footer "**********" at bounding box center [445, 417] width 522 height 128
click at [396, 454] on button "Imprimir consumo" at bounding box center [371, 456] width 210 height 27
click at [389, 430] on button "CAIXA" at bounding box center [370, 428] width 79 height 18
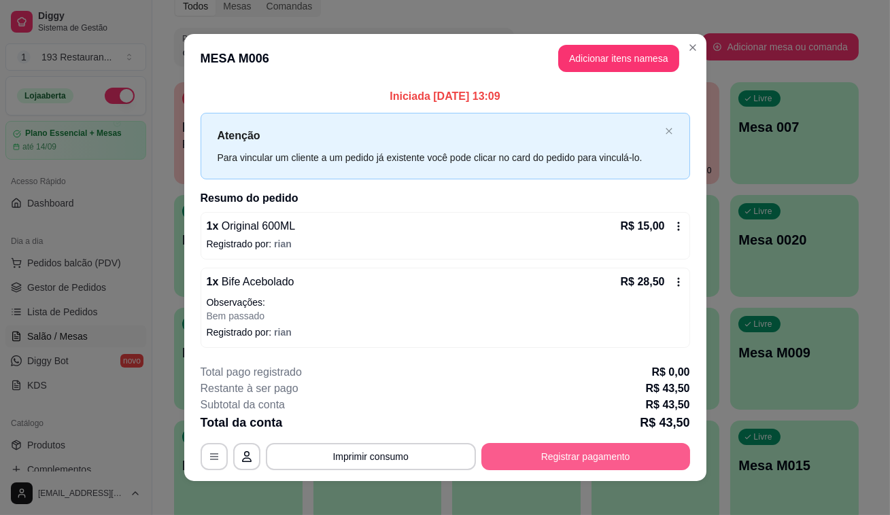
click at [590, 455] on button "Registrar pagamento" at bounding box center [585, 456] width 209 height 27
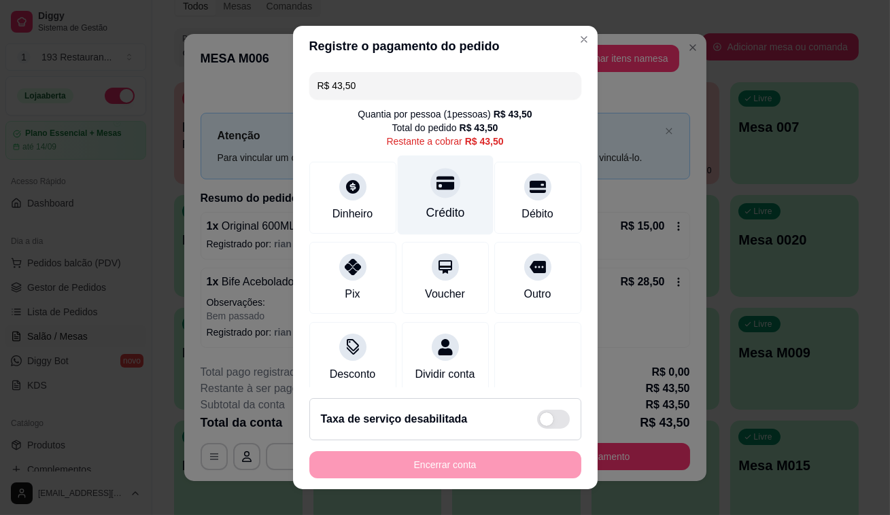
click at [418, 166] on div "Crédito" at bounding box center [445, 196] width 96 height 80
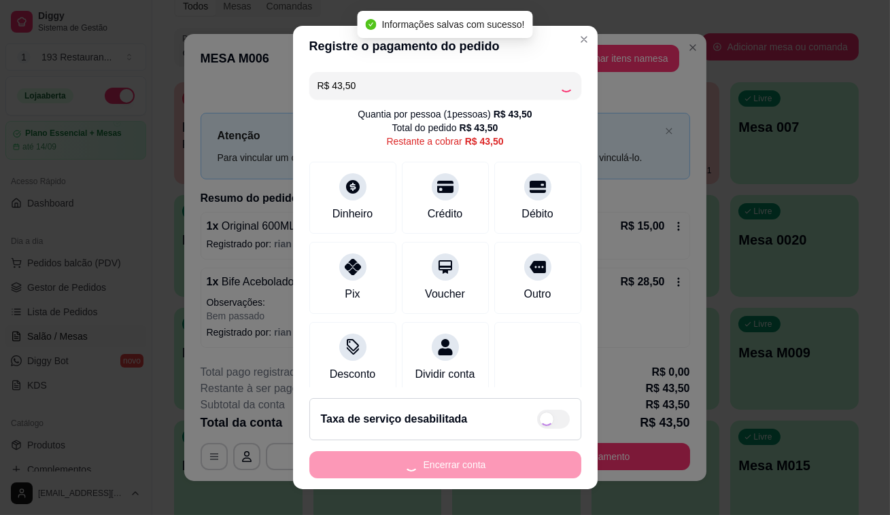
type input "R$ 0,00"
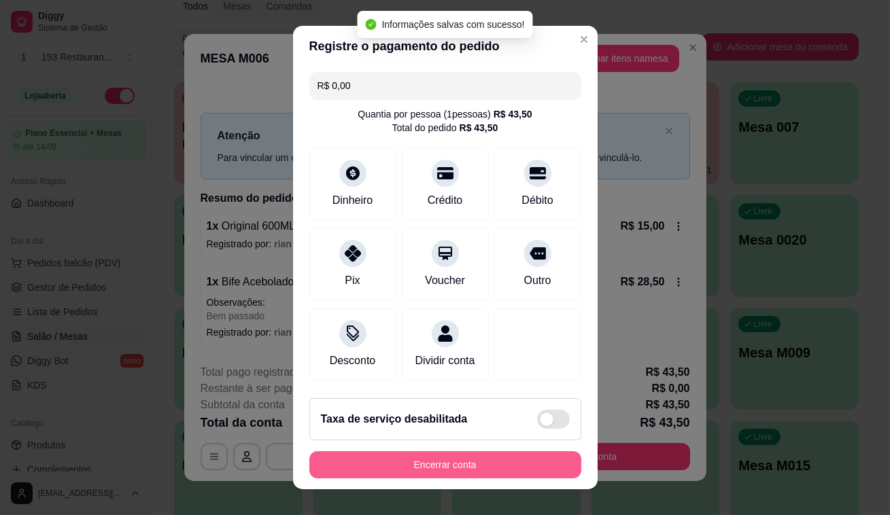
click at [482, 473] on button "Encerrar conta" at bounding box center [445, 464] width 272 height 27
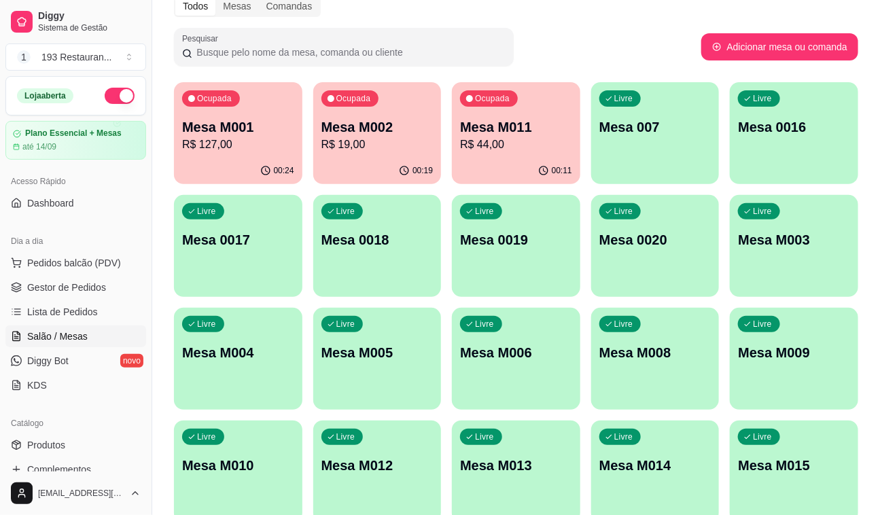
click at [272, 143] on p "R$ 127,00" at bounding box center [238, 145] width 112 height 16
click at [243, 164] on div "00:33" at bounding box center [238, 170] width 124 height 26
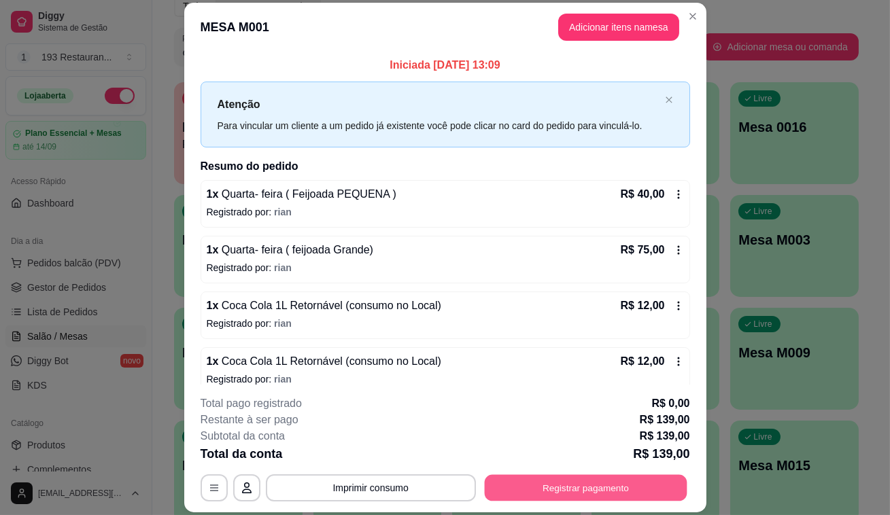
click at [510, 482] on button "Registrar pagamento" at bounding box center [585, 488] width 203 height 27
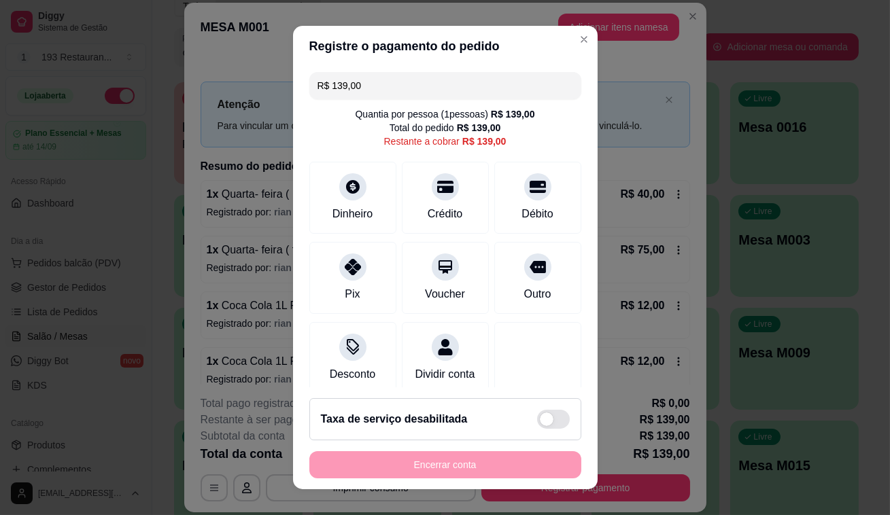
click at [464, 82] on input "R$ 139,00" at bounding box center [445, 85] width 256 height 27
click at [436, 258] on icon at bounding box center [445, 263] width 18 height 18
type input "R$ 0,00"
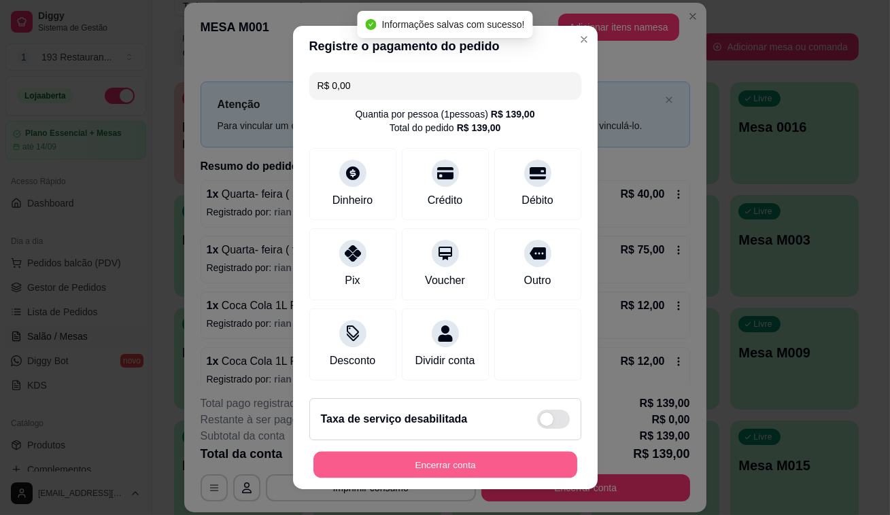
click at [497, 461] on button "Encerrar conta" at bounding box center [445, 465] width 264 height 27
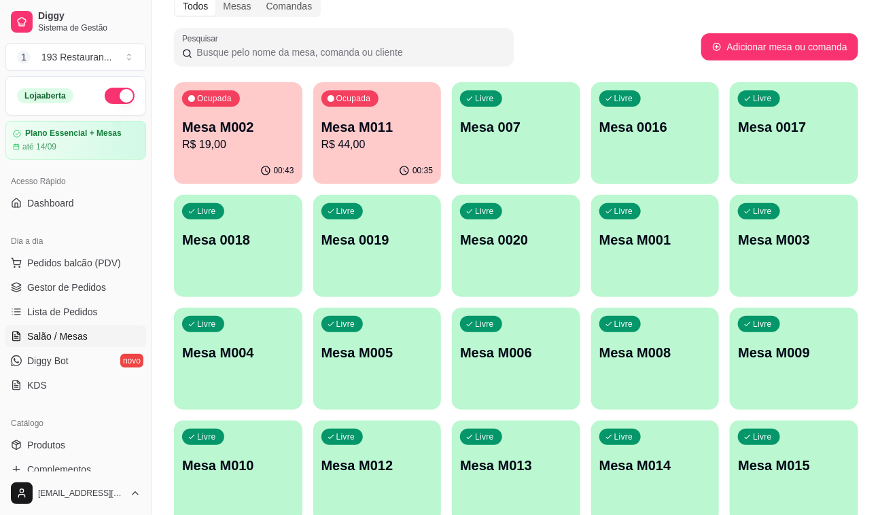
click at [268, 124] on p "Mesa M002" at bounding box center [238, 127] width 112 height 19
click at [407, 152] on div "Ocupada Mesa M011 R$ 44,00" at bounding box center [377, 120] width 124 height 73
